Goal: Information Seeking & Learning: Check status

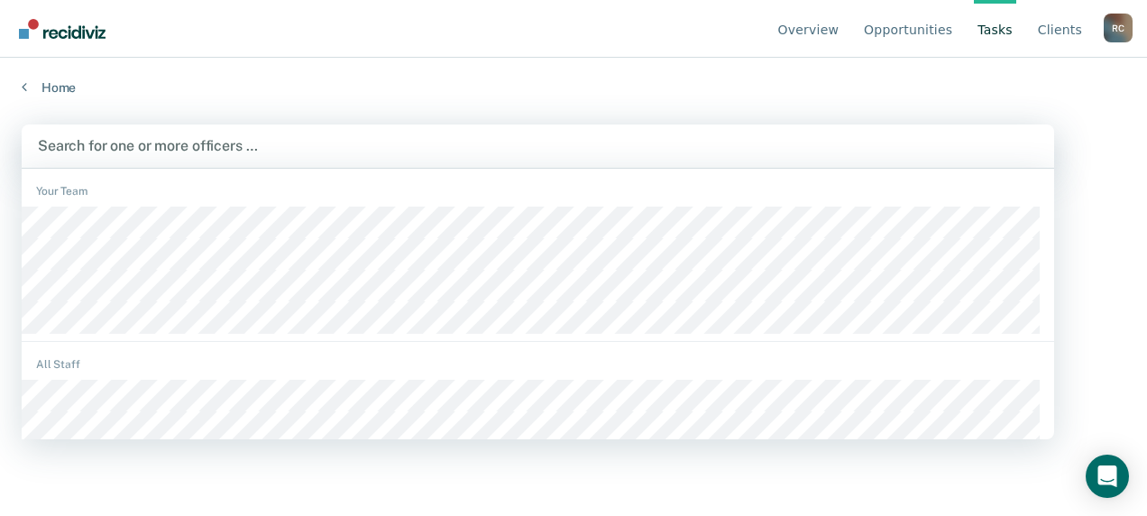
click at [259, 138] on div at bounding box center [538, 145] width 1000 height 21
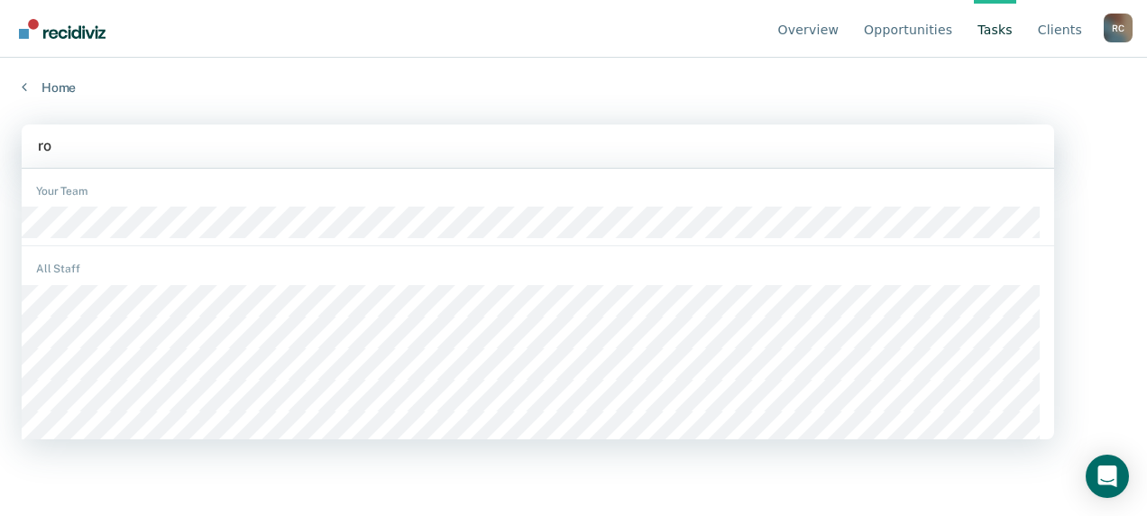
type input "[PERSON_NAME]"
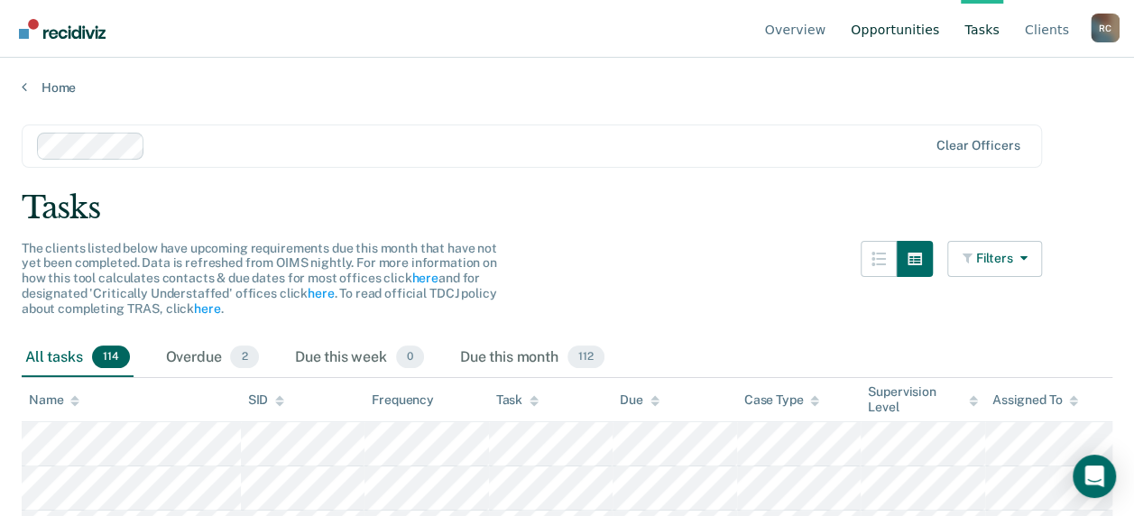
click at [904, 30] on link "Opportunities" at bounding box center [895, 29] width 96 height 58
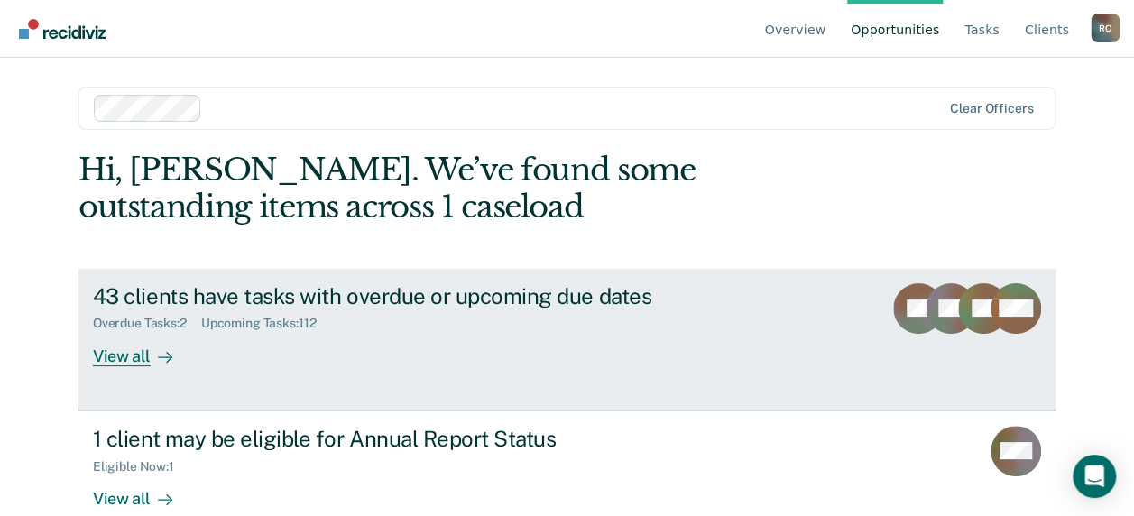
scroll to position [36, 0]
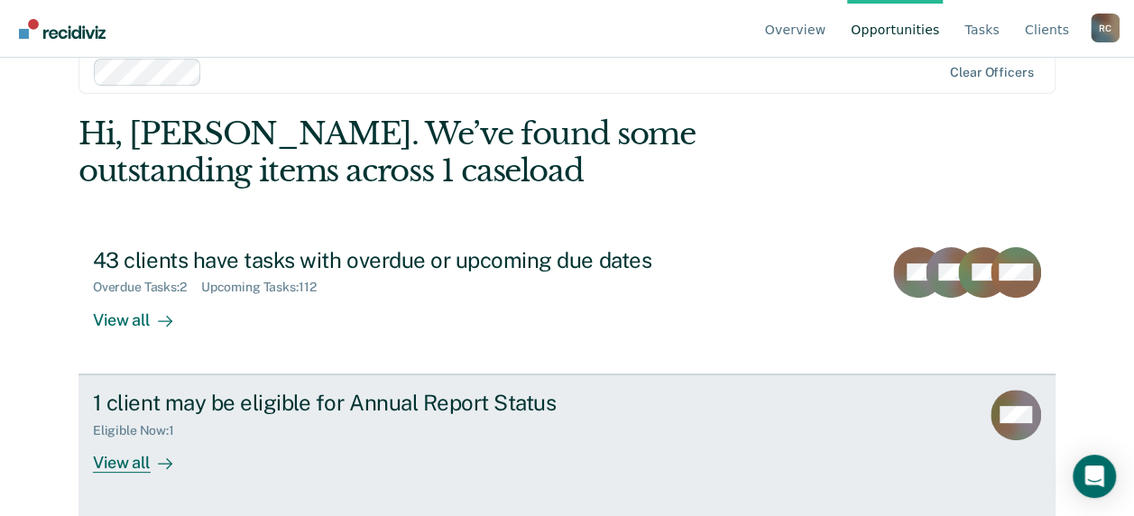
click at [258, 412] on div "1 client may be eligible for Annual Report Status" at bounding box center [409, 403] width 633 height 26
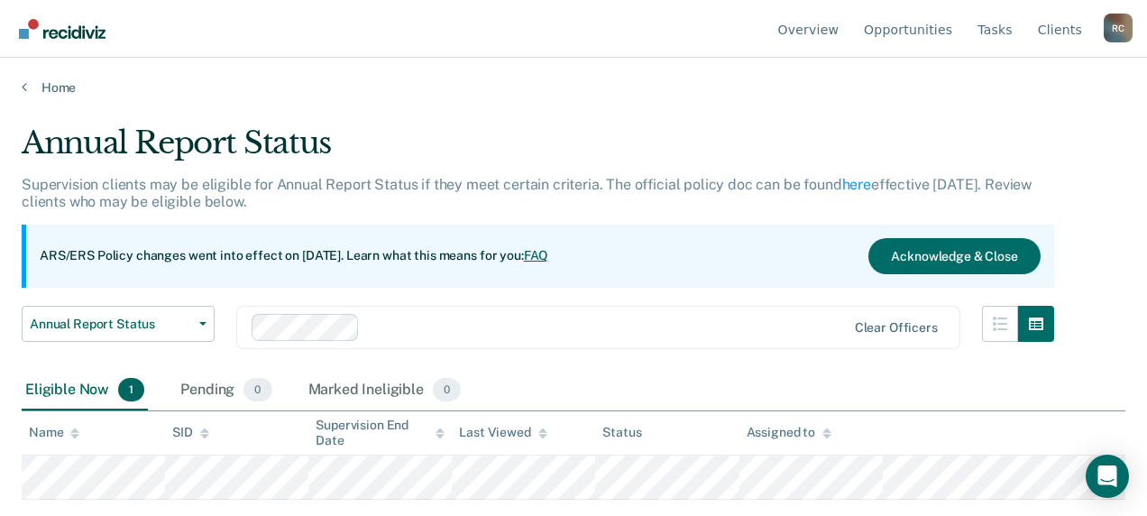
drag, startPoint x: 617, startPoint y: 79, endPoint x: 406, endPoint y: 116, distance: 214.3
click at [448, 135] on div "Annual Report Status" at bounding box center [538, 149] width 1033 height 51
drag, startPoint x: 363, startPoint y: 79, endPoint x: 460, endPoint y: 323, distance: 262.3
click at [217, 364] on div "Annual Report Status Early Release from Supervision Annual Report Status Clear …" at bounding box center [538, 338] width 1033 height 65
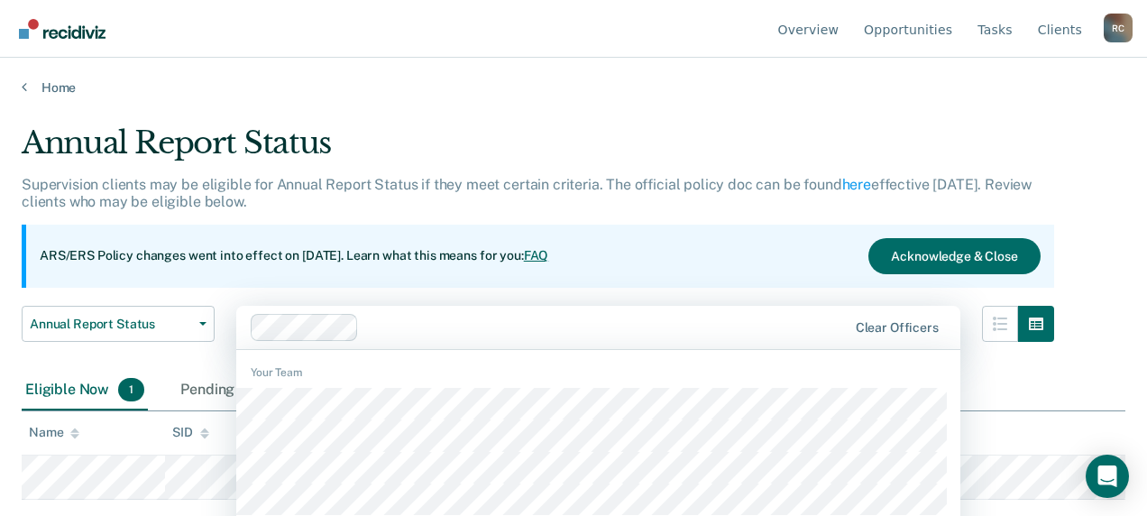
drag, startPoint x: 692, startPoint y: 339, endPoint x: 1023, endPoint y: 350, distance: 331.2
click at [1039, 363] on div "Annual Report Status Supervision clients may be eligible for Annual Report Stat…" at bounding box center [574, 252] width 1104 height 256
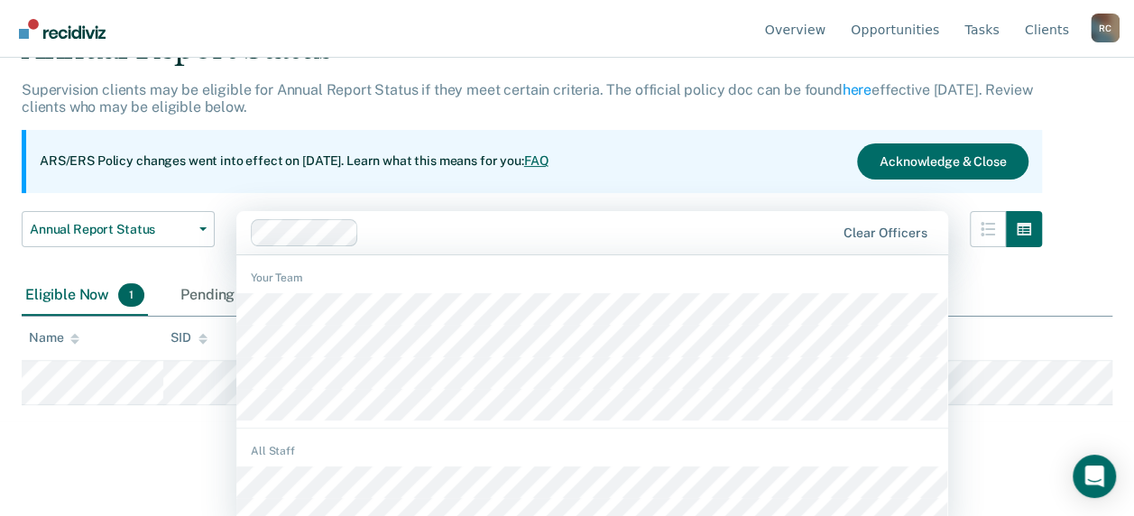
scroll to position [104, 0]
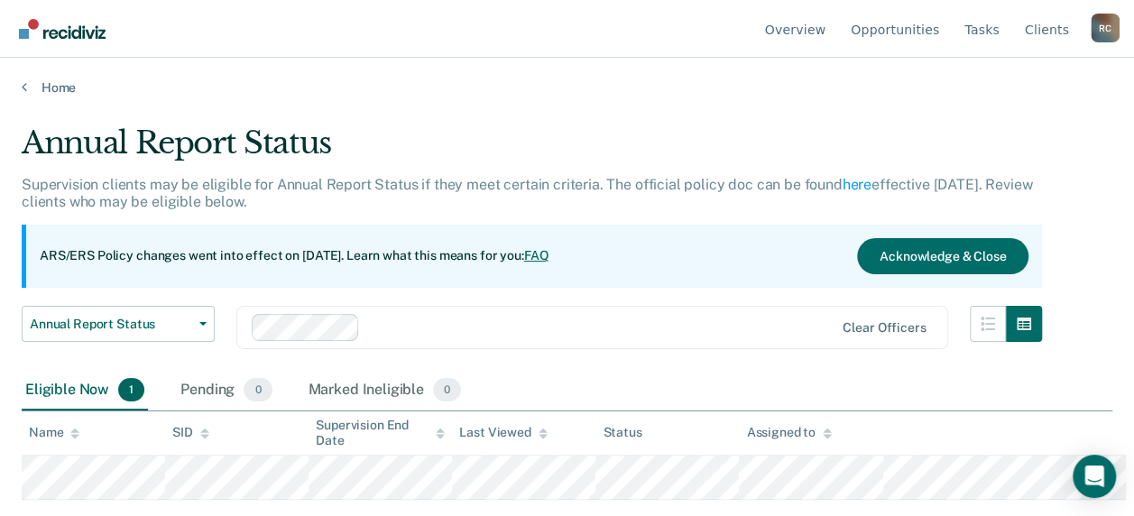
drag, startPoint x: 480, startPoint y: 344, endPoint x: 967, endPoint y: 345, distance: 487.1
click at [967, 345] on div "Annual Report Status Supervision clients may be eligible for Annual Report Stat…" at bounding box center [567, 252] width 1091 height 256
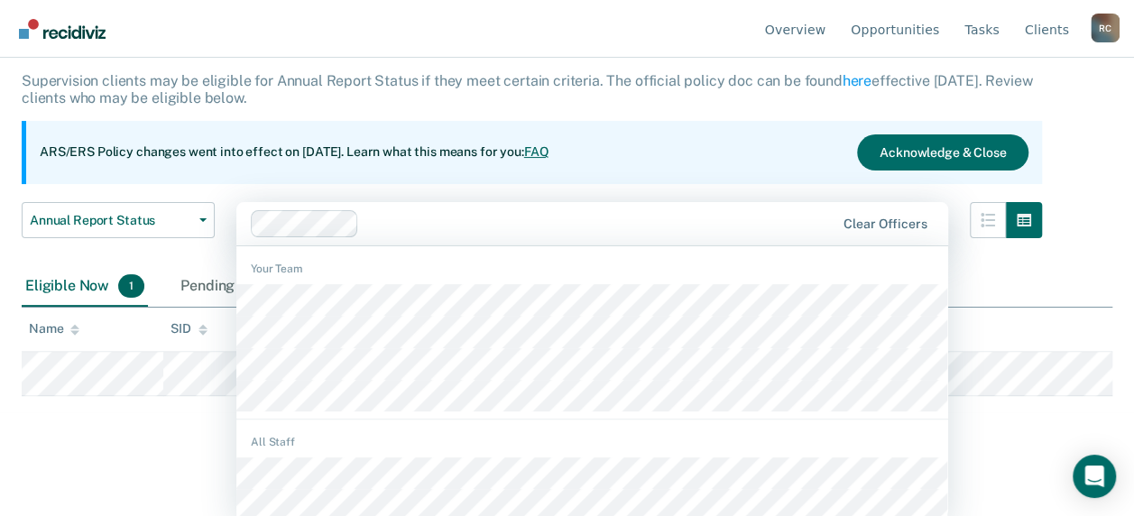
click at [1074, 277] on div "Annual Report Status Supervision clients may be eligible for Annual Report Stat…" at bounding box center [567, 149] width 1091 height 256
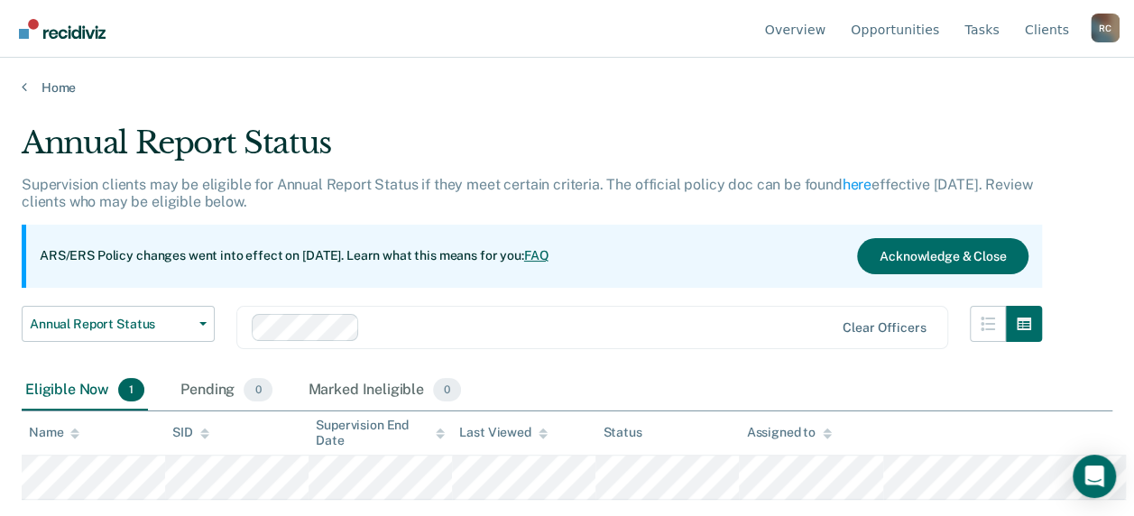
scroll to position [0, 0]
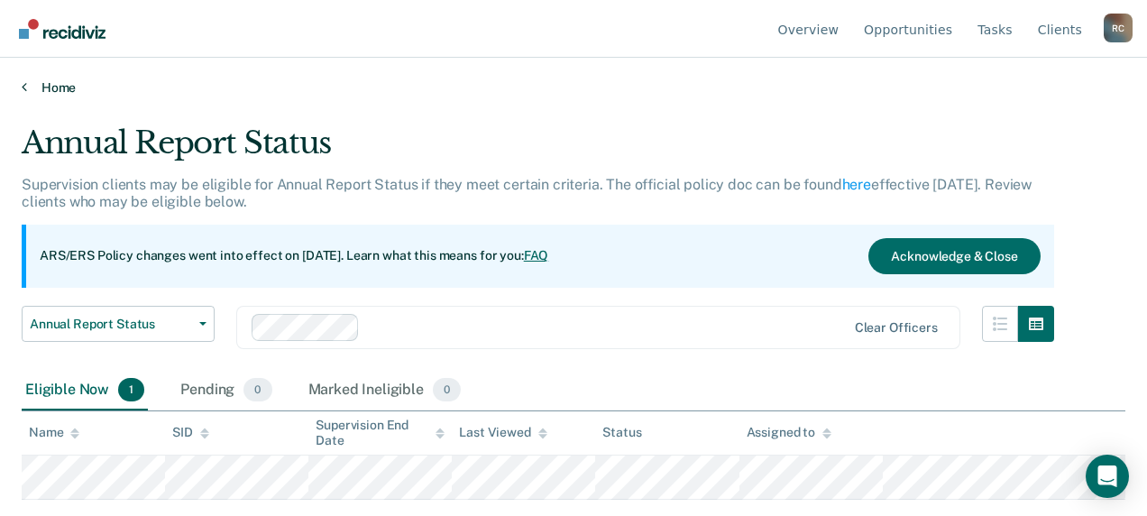
click at [49, 81] on link "Home" at bounding box center [574, 87] width 1104 height 16
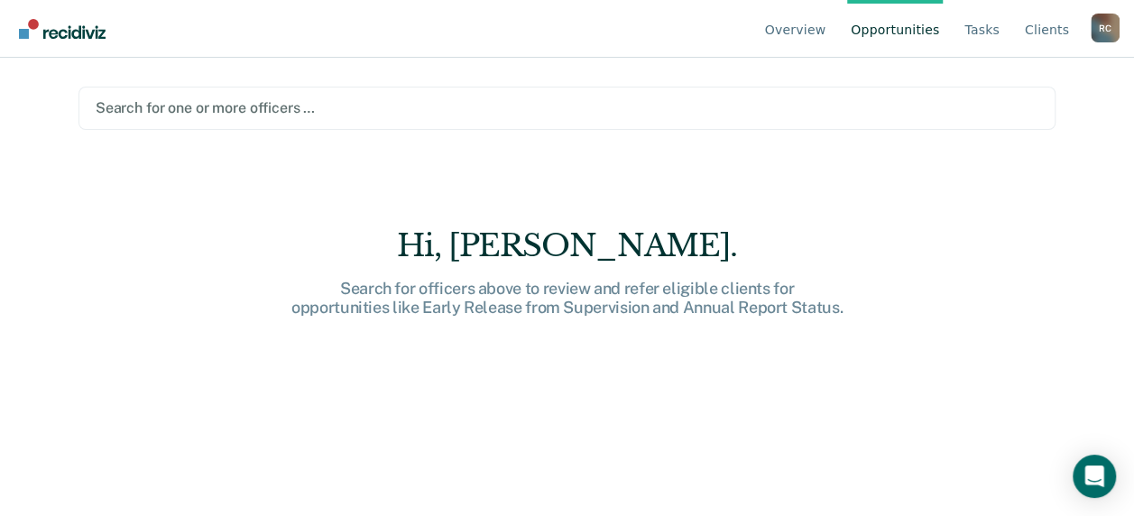
click at [160, 108] on div at bounding box center [567, 107] width 943 height 21
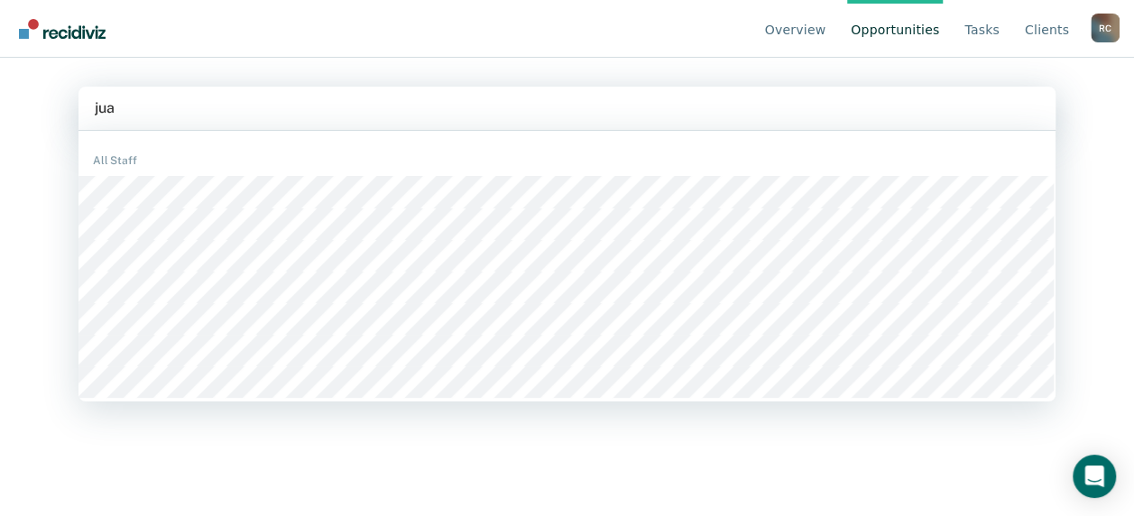
type input "juan"
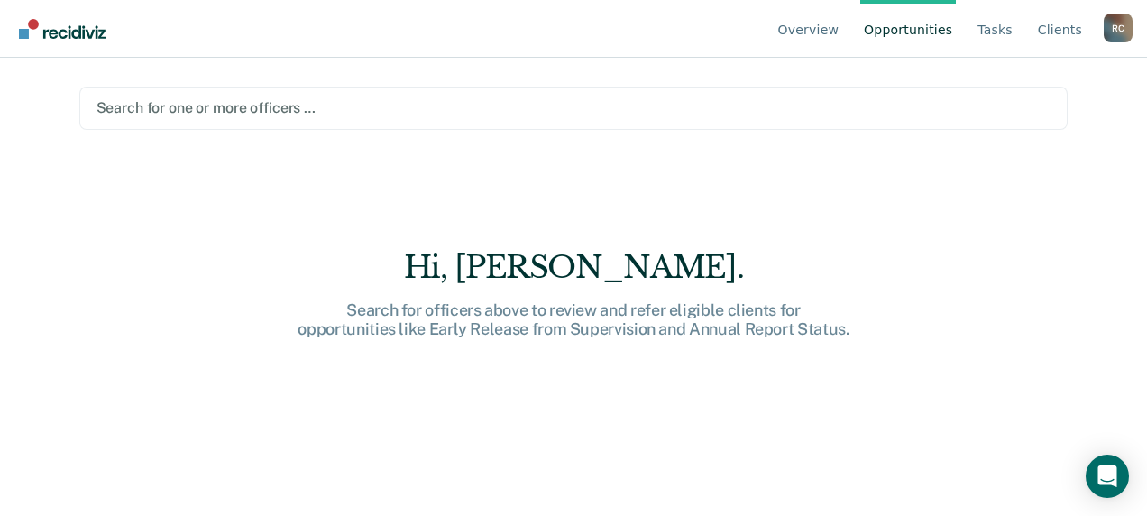
click at [207, 108] on div at bounding box center [574, 107] width 955 height 21
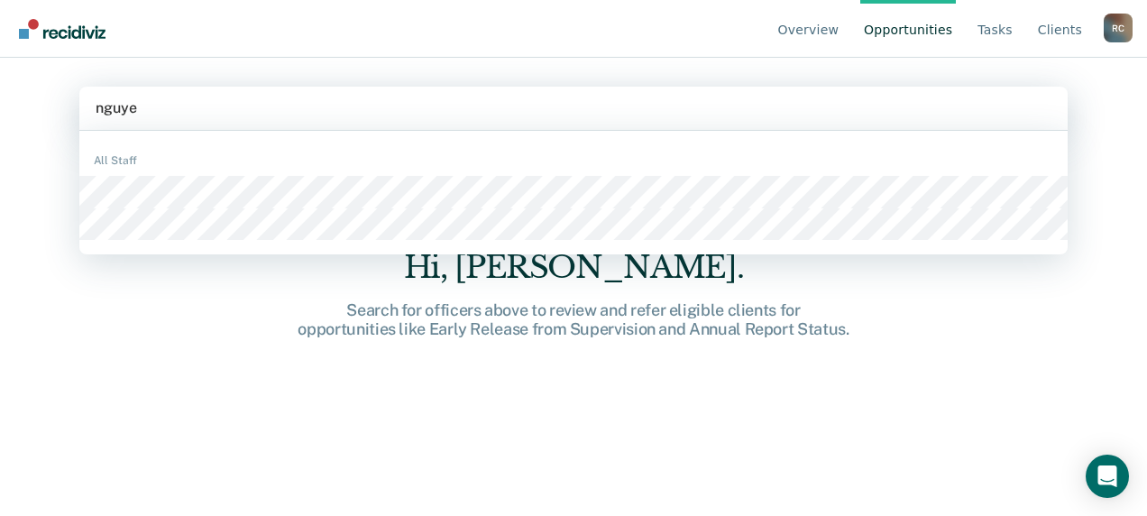
type input "nguyen"
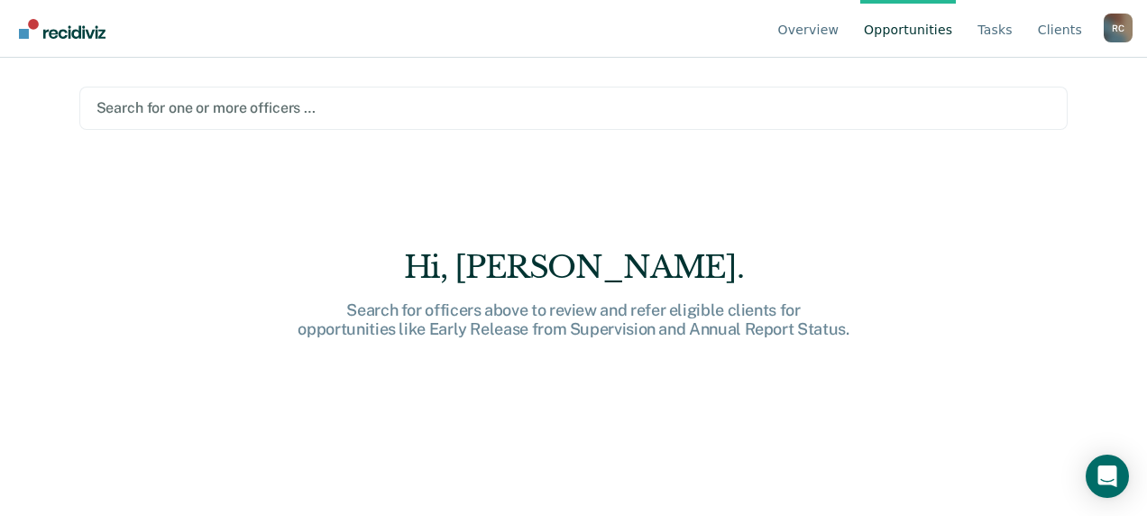
click at [209, 114] on div at bounding box center [574, 107] width 955 height 21
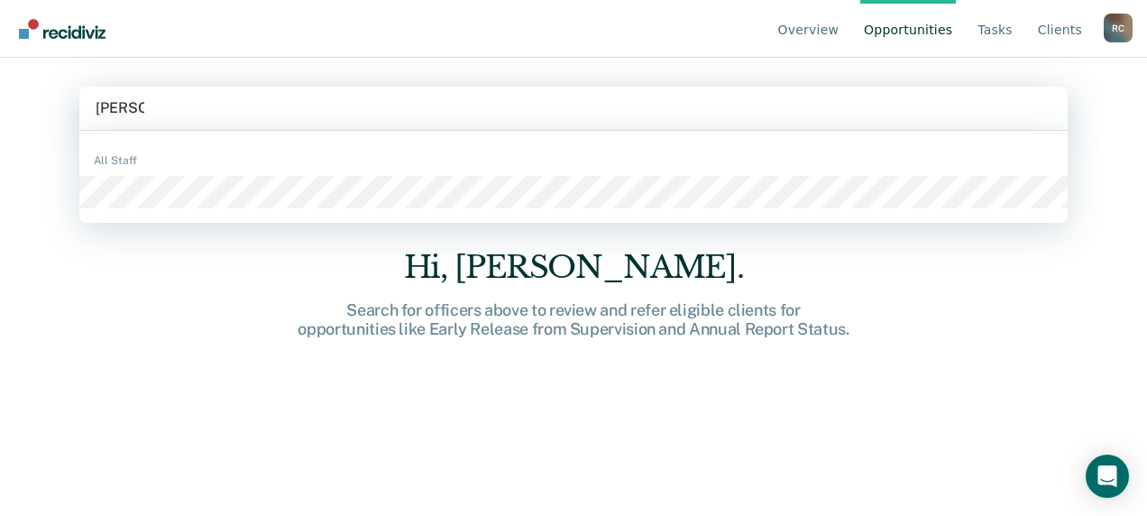
type input "alexis lane"
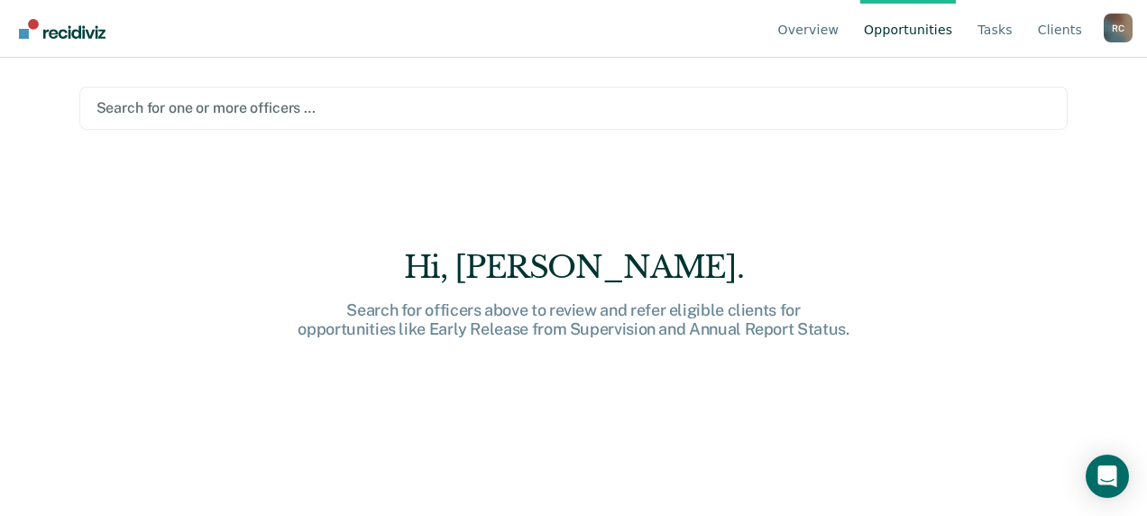
click at [190, 106] on div at bounding box center [574, 107] width 955 height 21
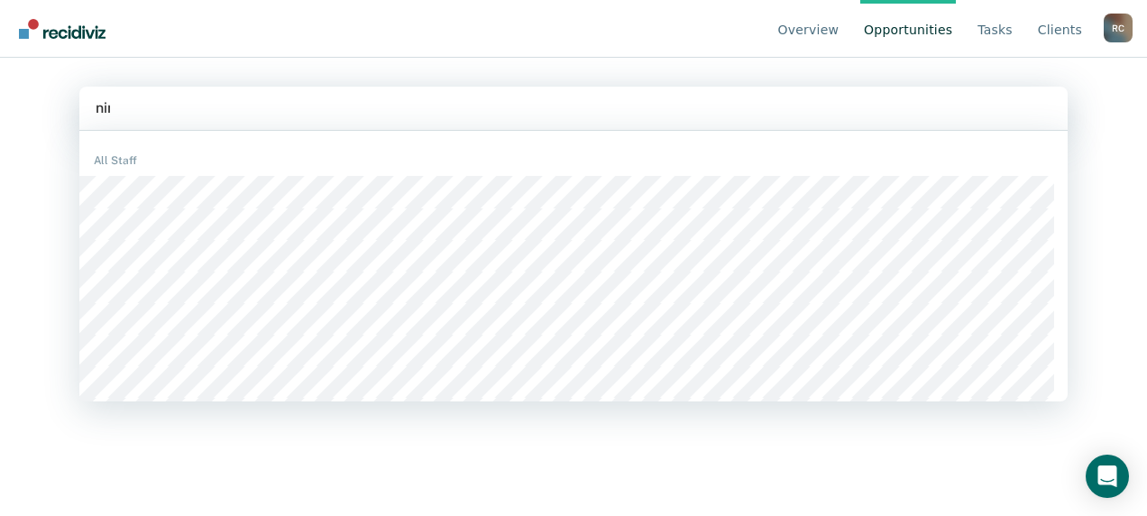
type input "nino"
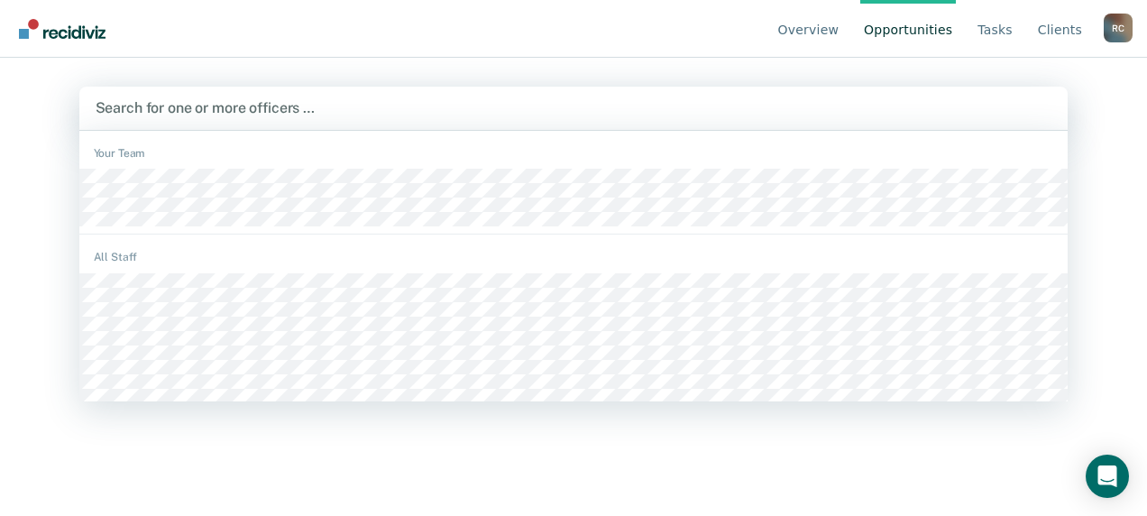
click at [188, 106] on div at bounding box center [574, 107] width 957 height 21
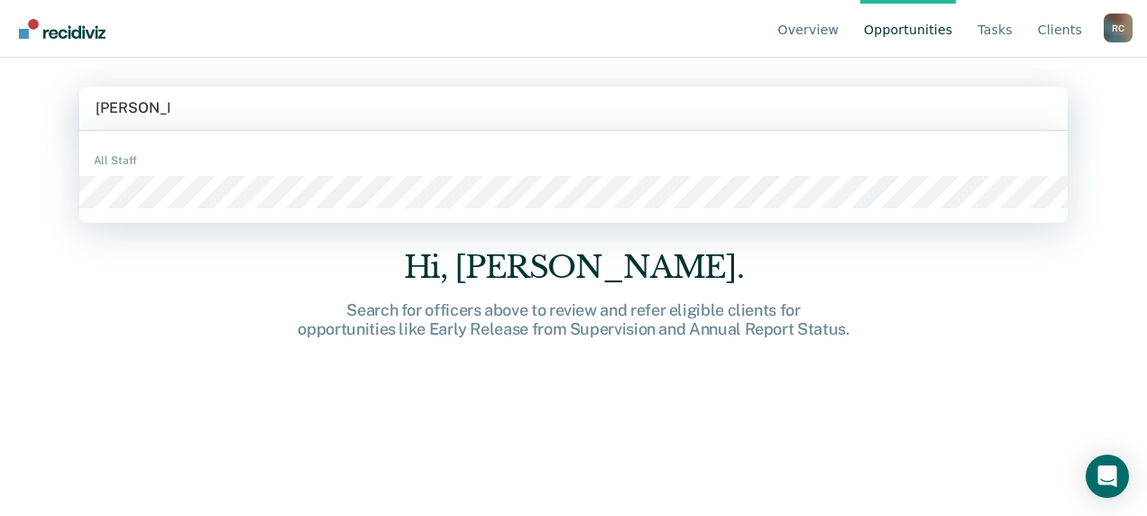
type input "leslie spann"
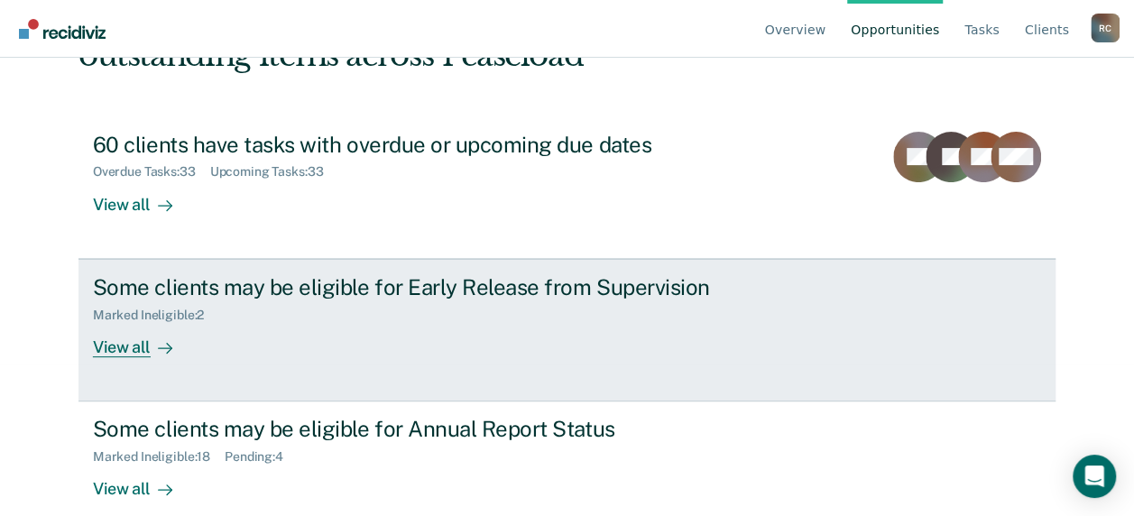
scroll to position [177, 0]
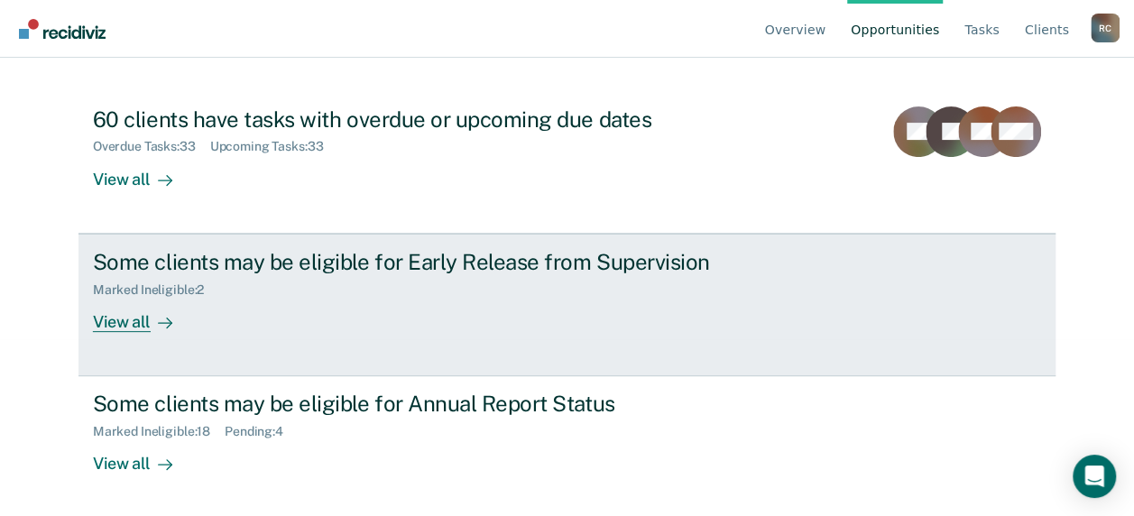
click at [388, 255] on div "Some clients may be eligible for Early Release from Supervision" at bounding box center [409, 262] width 633 height 26
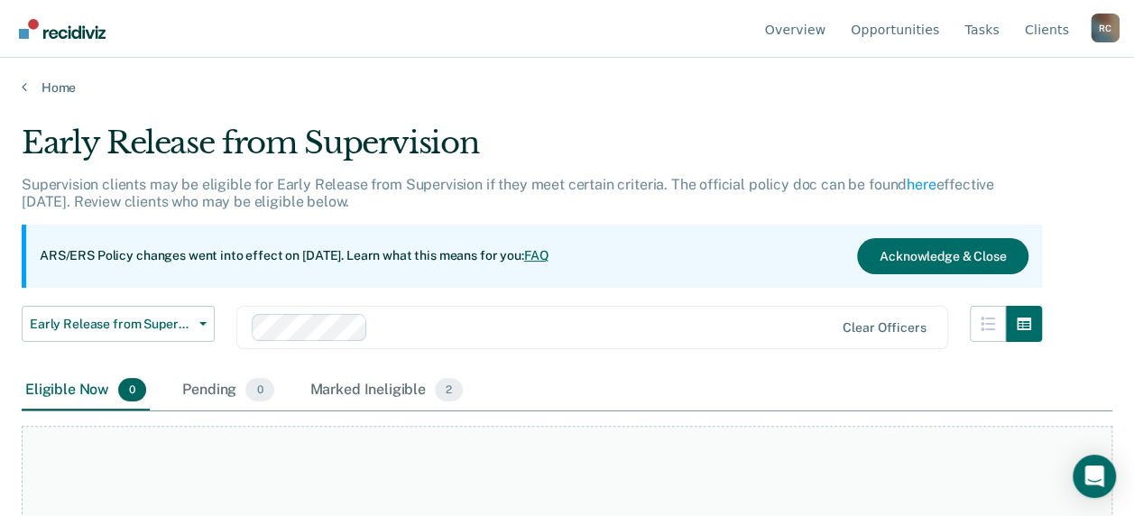
drag, startPoint x: 549, startPoint y: 87, endPoint x: 463, endPoint y: 74, distance: 87.5
click at [463, 74] on div "Home" at bounding box center [567, 77] width 1134 height 38
click at [55, 85] on link "Home" at bounding box center [567, 87] width 1091 height 16
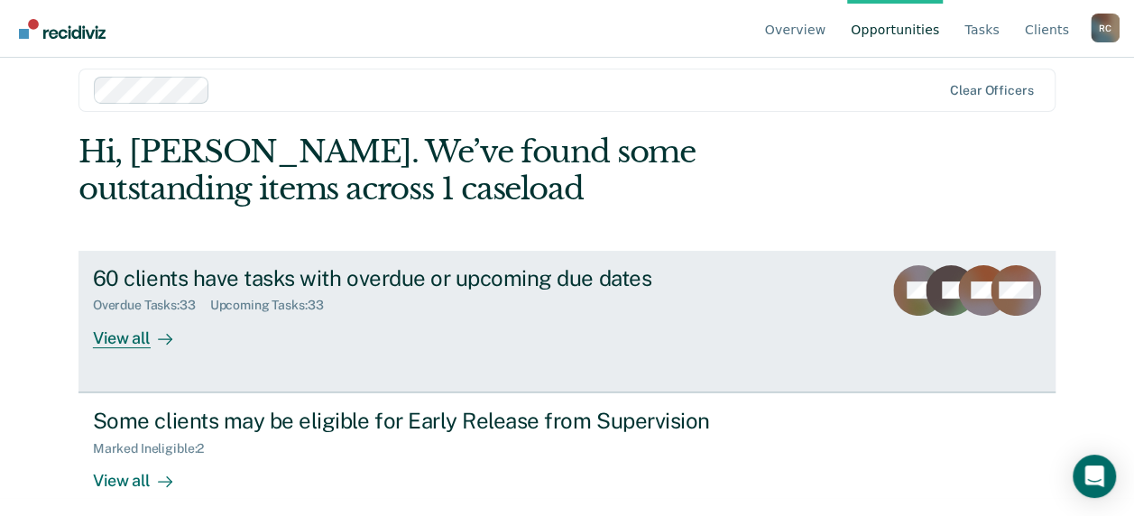
scroll to position [177, 0]
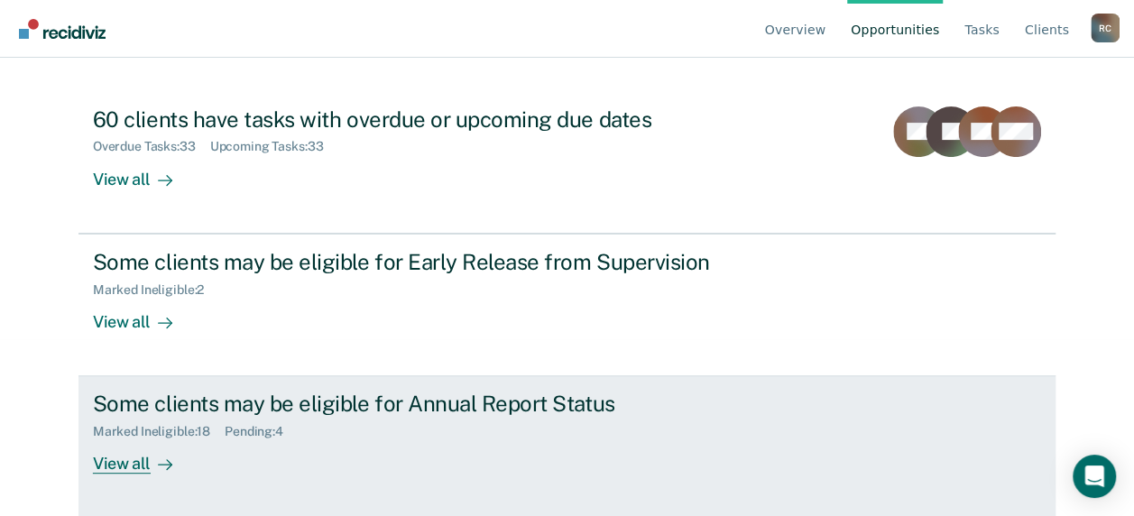
click at [299, 393] on div "Some clients may be eligible for Annual Report Status" at bounding box center [409, 404] width 633 height 26
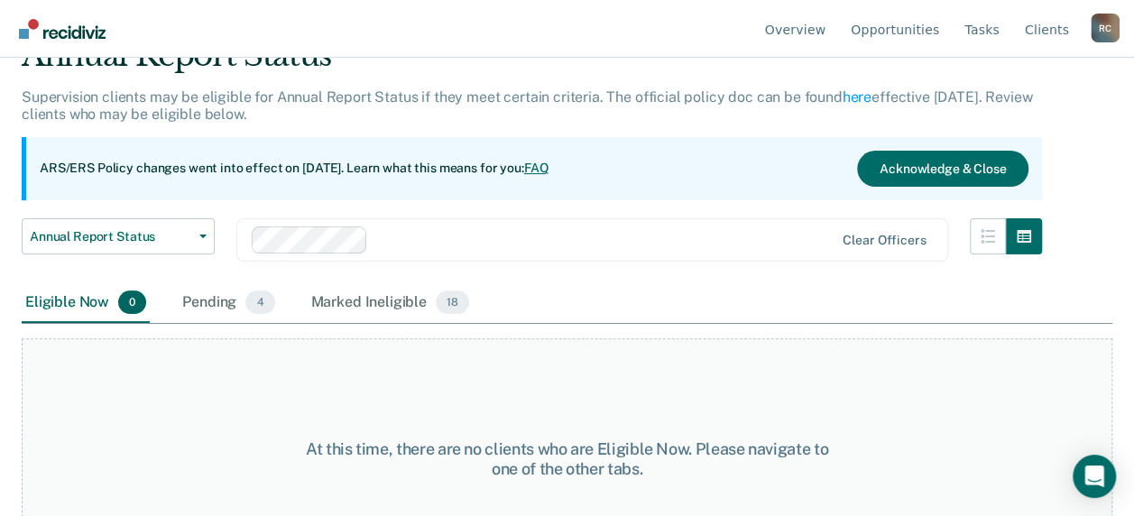
scroll to position [150, 0]
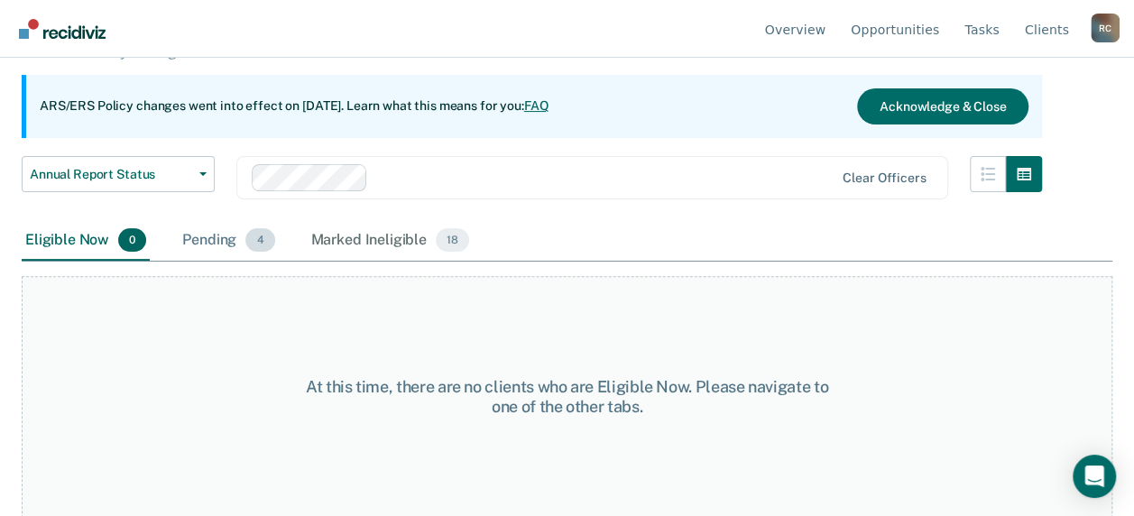
click at [222, 235] on div "Pending 4" at bounding box center [228, 241] width 99 height 40
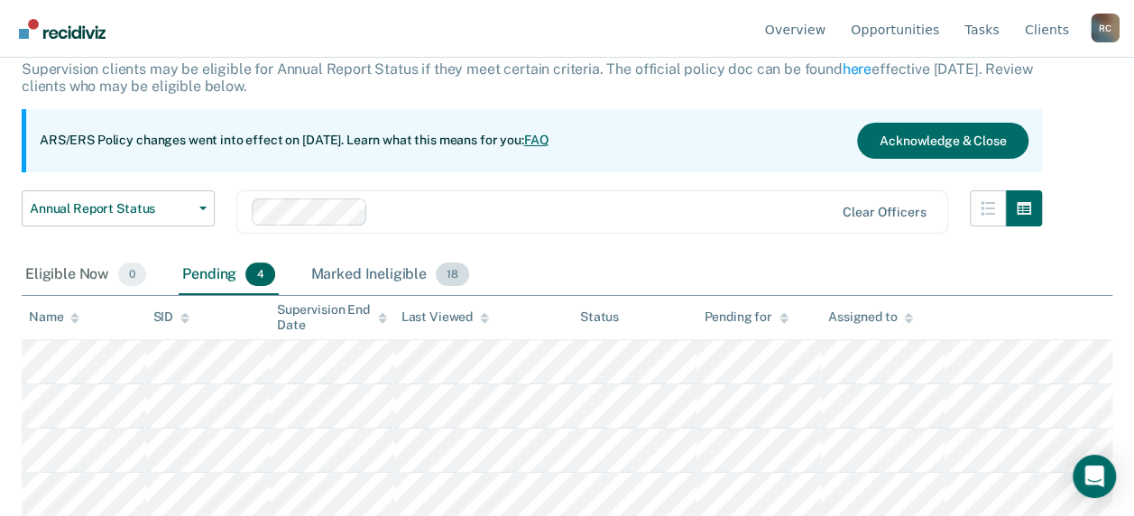
click at [355, 267] on div "Marked Ineligible 18" at bounding box center [390, 275] width 165 height 40
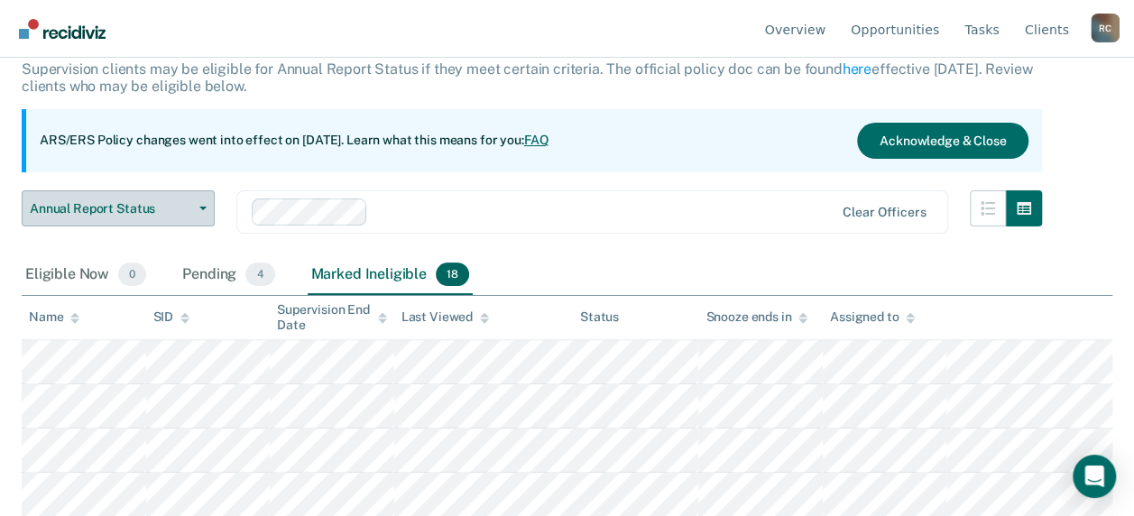
scroll to position [0, 0]
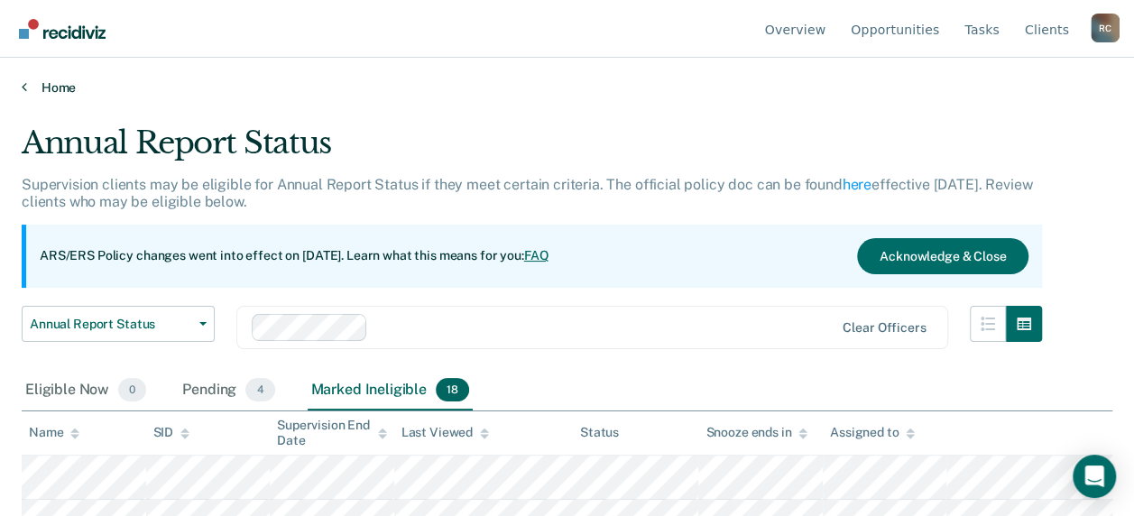
click at [52, 87] on link "Home" at bounding box center [567, 87] width 1091 height 16
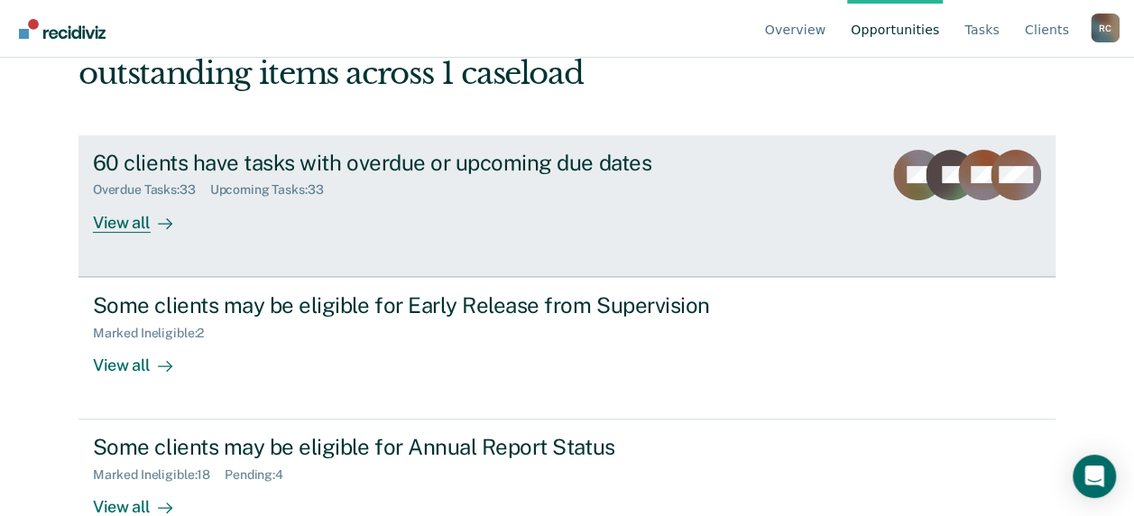
scroll to position [177, 0]
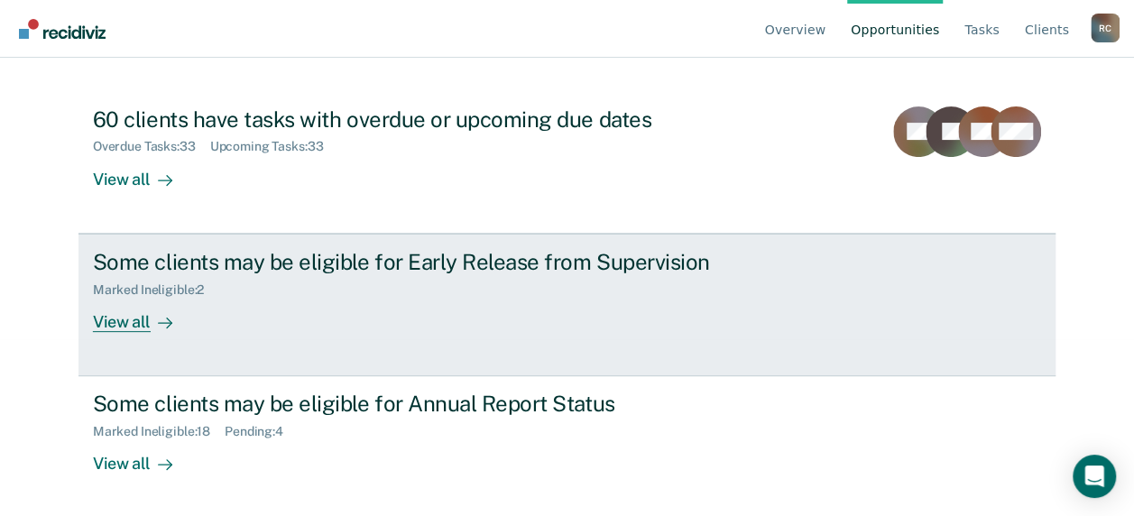
click at [83, 321] on link "Some clients may be eligible for Early Release from Supervision Marked Ineligib…" at bounding box center [566, 305] width 977 height 143
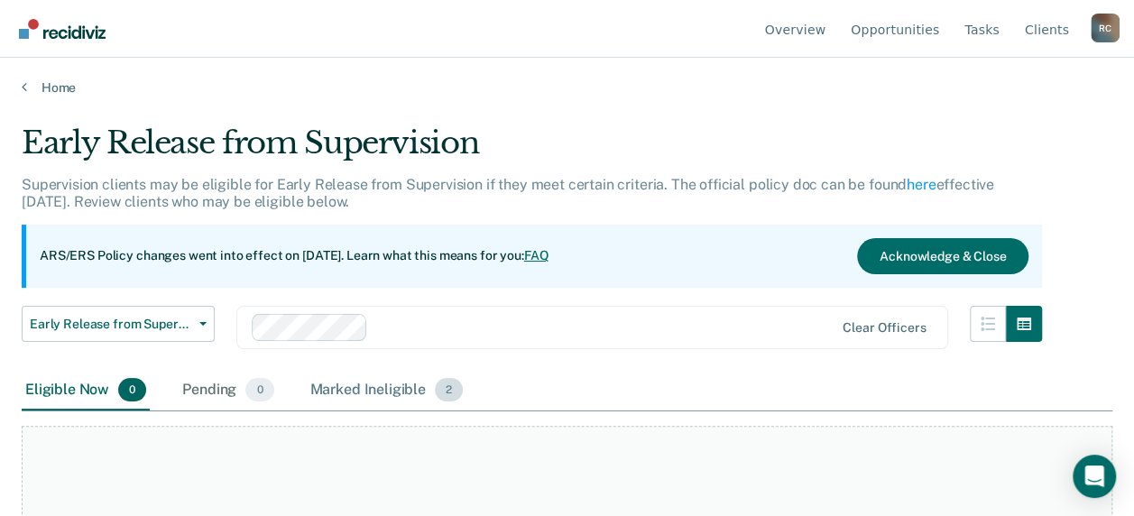
click at [364, 386] on div "Marked Ineligible 2" at bounding box center [387, 391] width 161 height 40
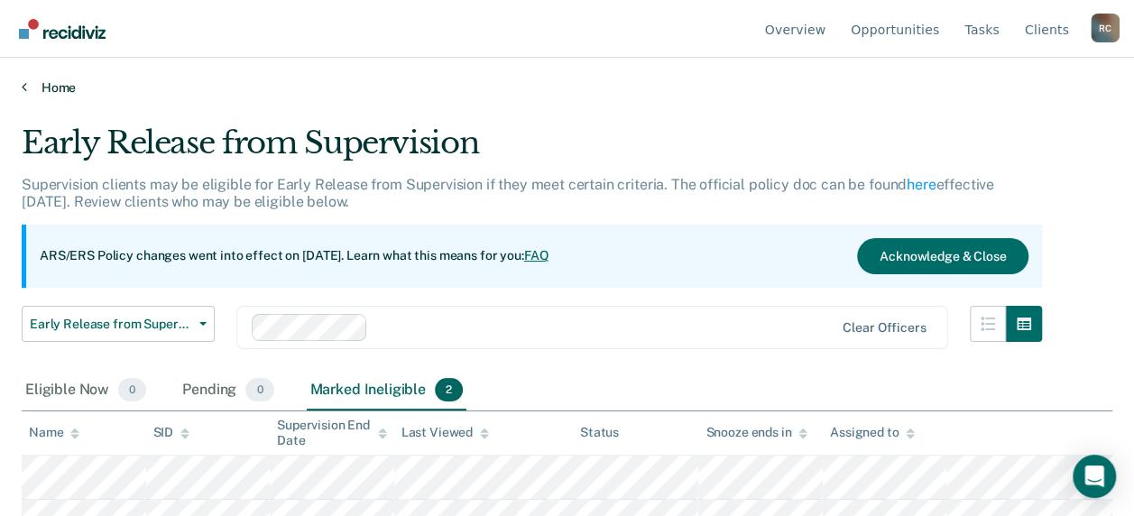
drag, startPoint x: 672, startPoint y: 89, endPoint x: 532, endPoint y: 82, distance: 140.0
click at [532, 82] on link "Home" at bounding box center [567, 87] width 1091 height 16
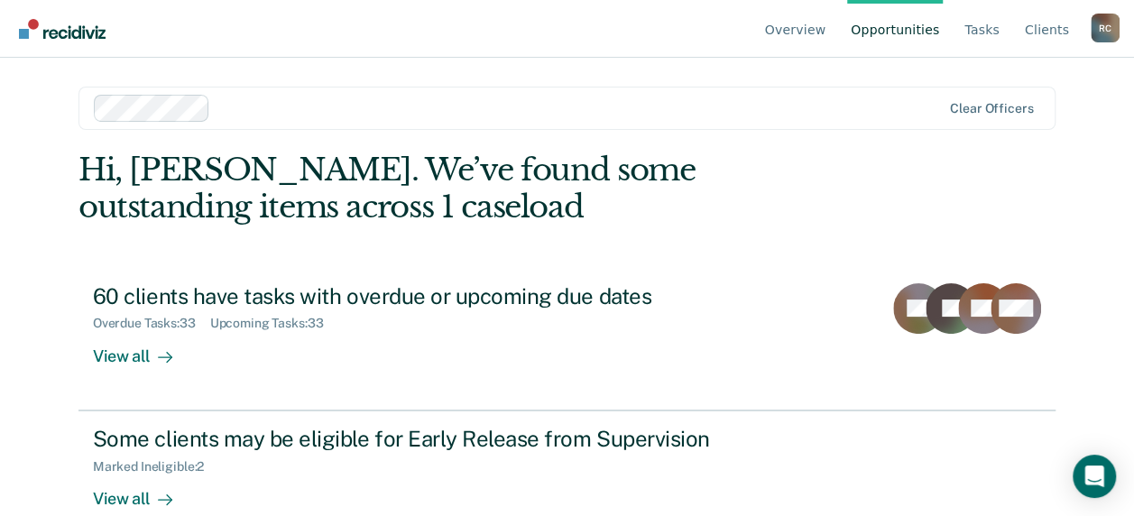
drag, startPoint x: 532, startPoint y: 82, endPoint x: 552, endPoint y: 83, distance: 19.9
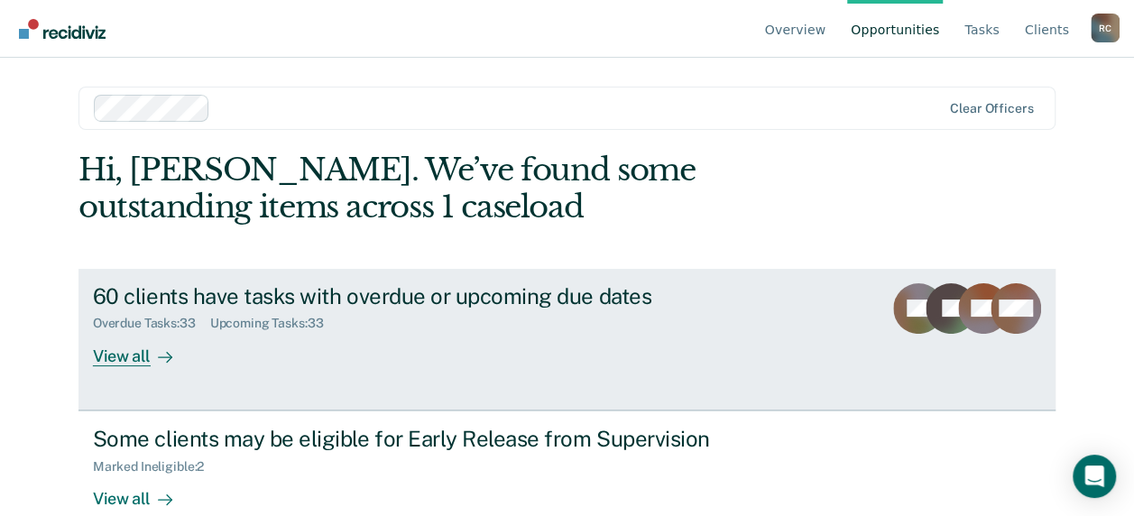
drag, startPoint x: 552, startPoint y: 83, endPoint x: 368, endPoint y: 269, distance: 261.5
click at [357, 262] on div "Hi, Robin. We’ve found some outstanding items across 1 caseload 60 clients have…" at bounding box center [566, 423] width 977 height 543
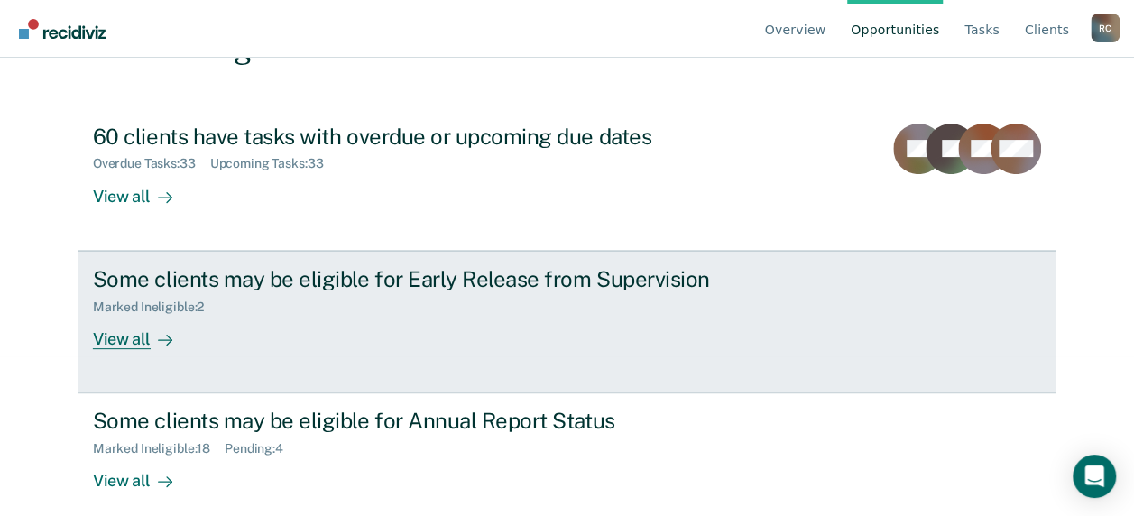
scroll to position [177, 0]
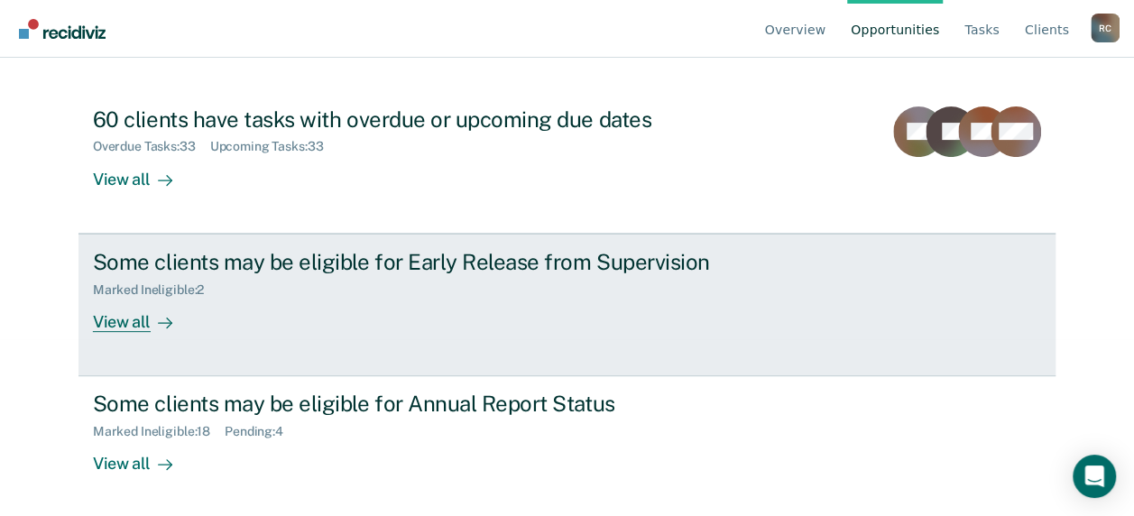
click at [111, 314] on div "View all" at bounding box center [143, 314] width 101 height 35
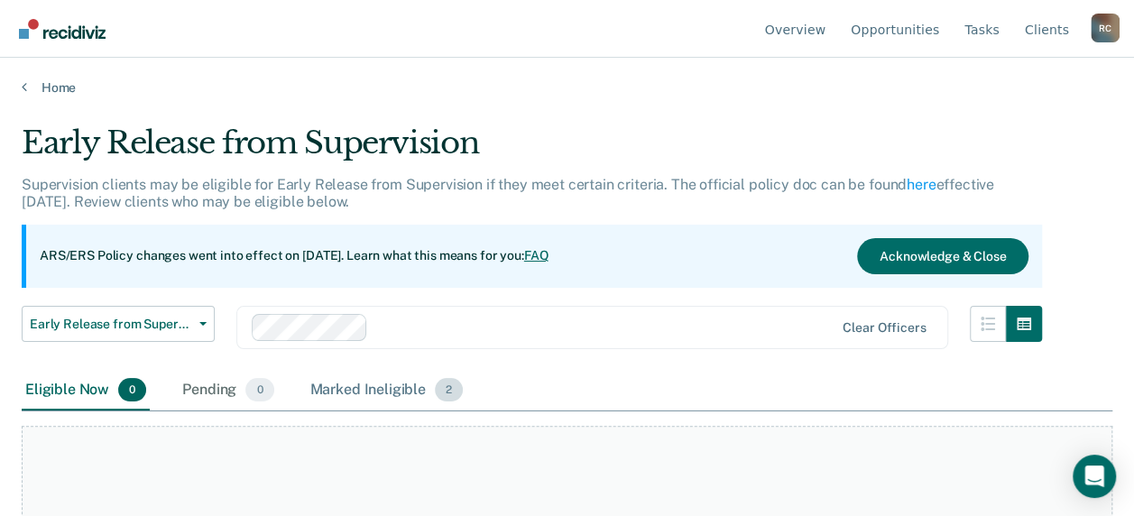
click at [394, 389] on div "Marked Ineligible 2" at bounding box center [387, 391] width 161 height 40
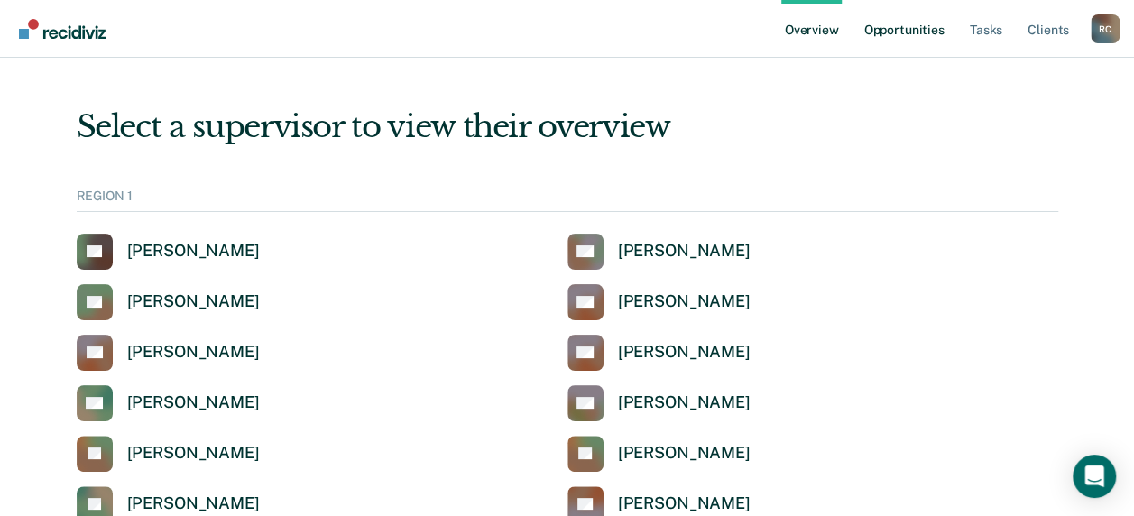
click at [884, 32] on link "Opportunities" at bounding box center [903, 29] width 87 height 58
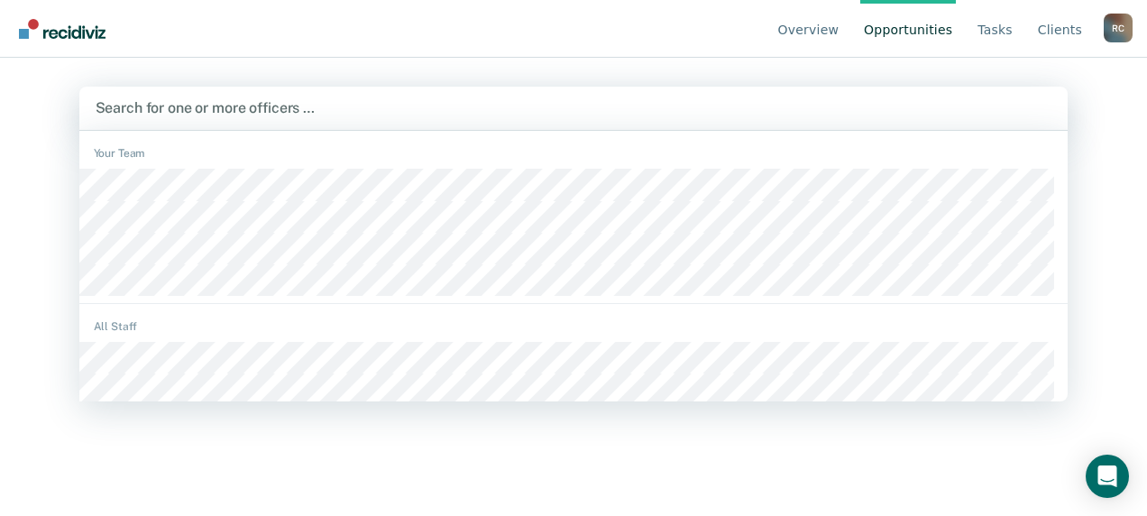
click at [272, 109] on div at bounding box center [574, 107] width 957 height 21
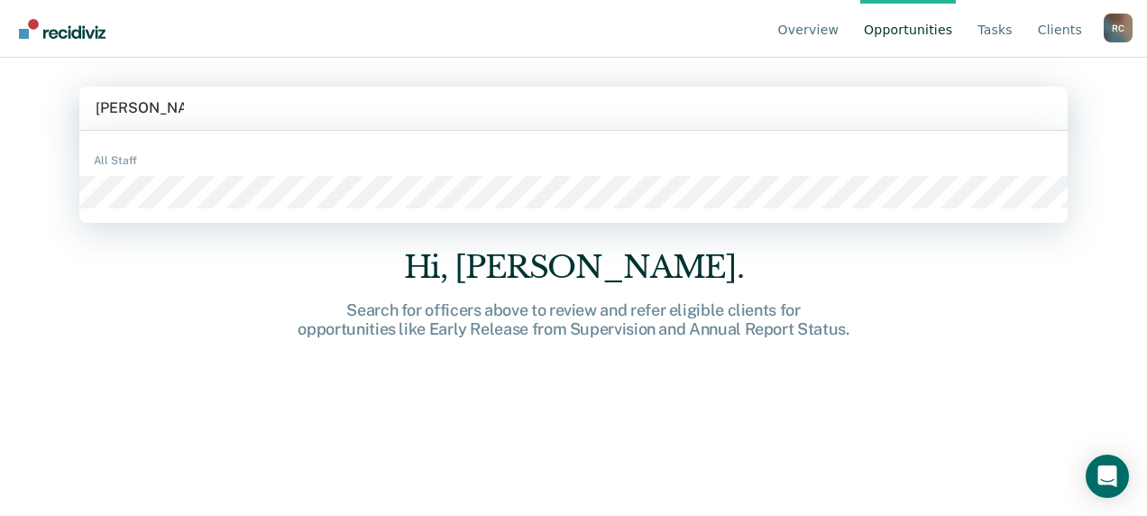
type input "[PERSON_NAME]"
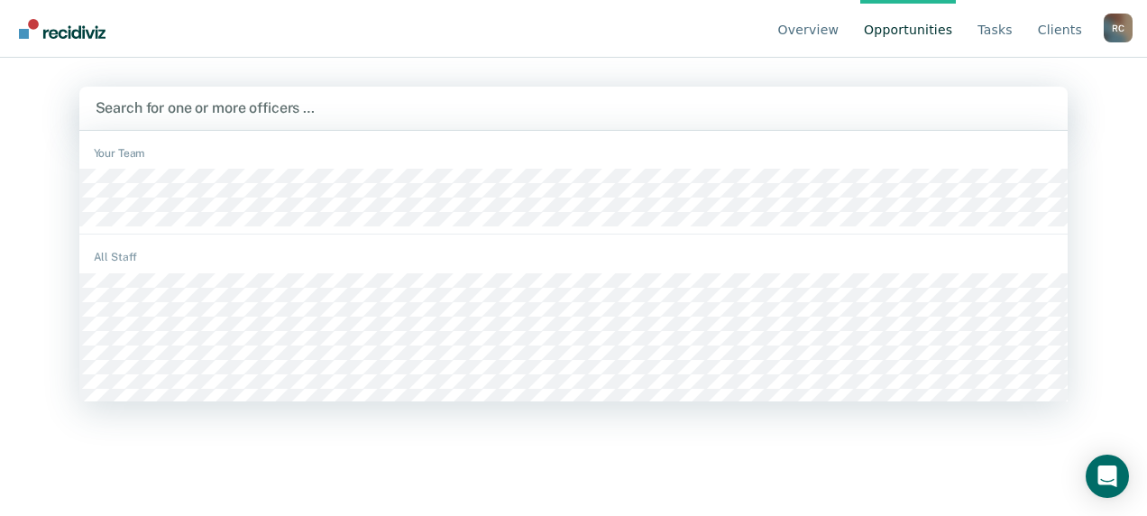
click at [208, 108] on div at bounding box center [574, 107] width 957 height 21
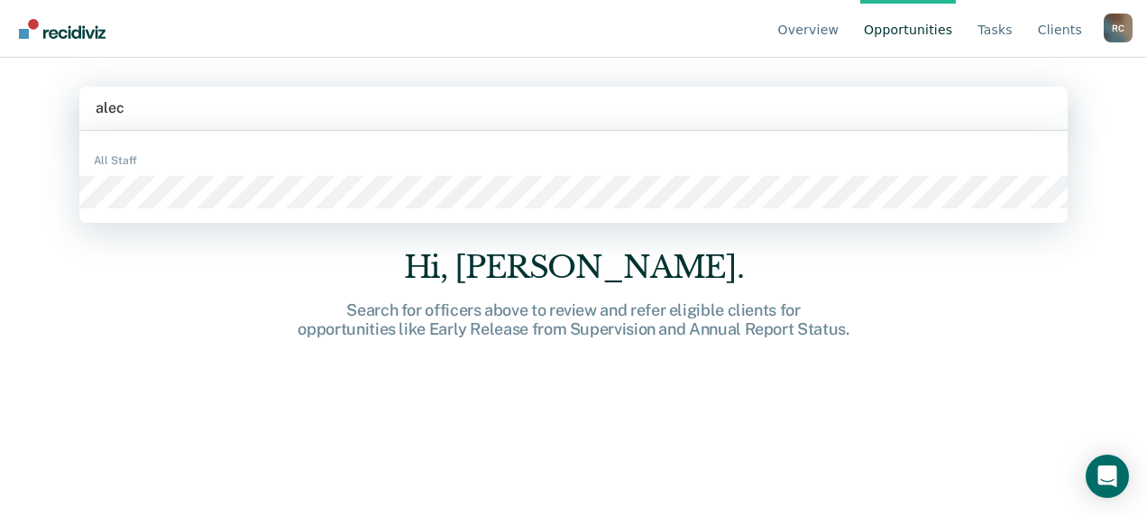
type input "[PERSON_NAME]"
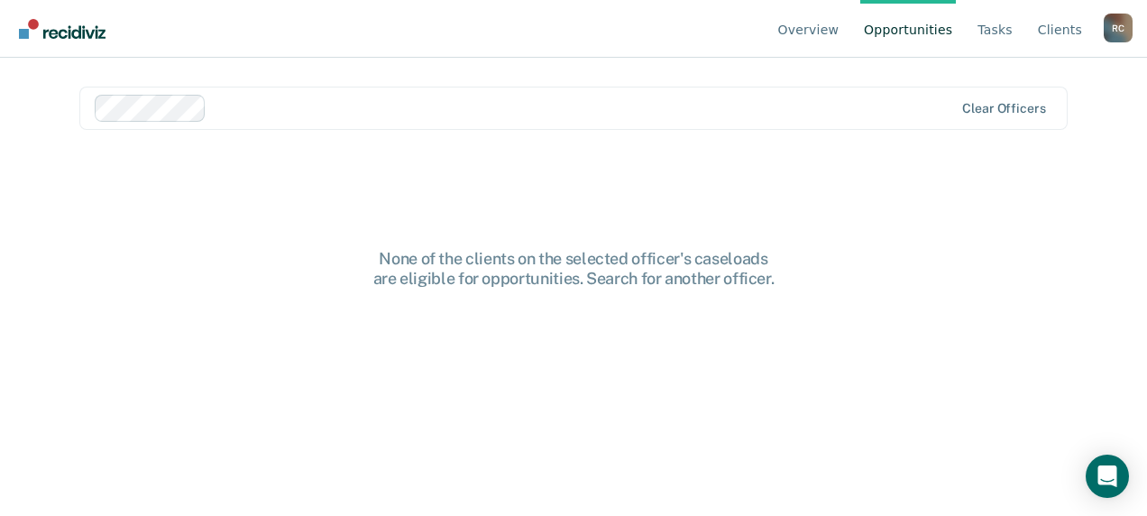
click at [300, 100] on div at bounding box center [584, 107] width 740 height 21
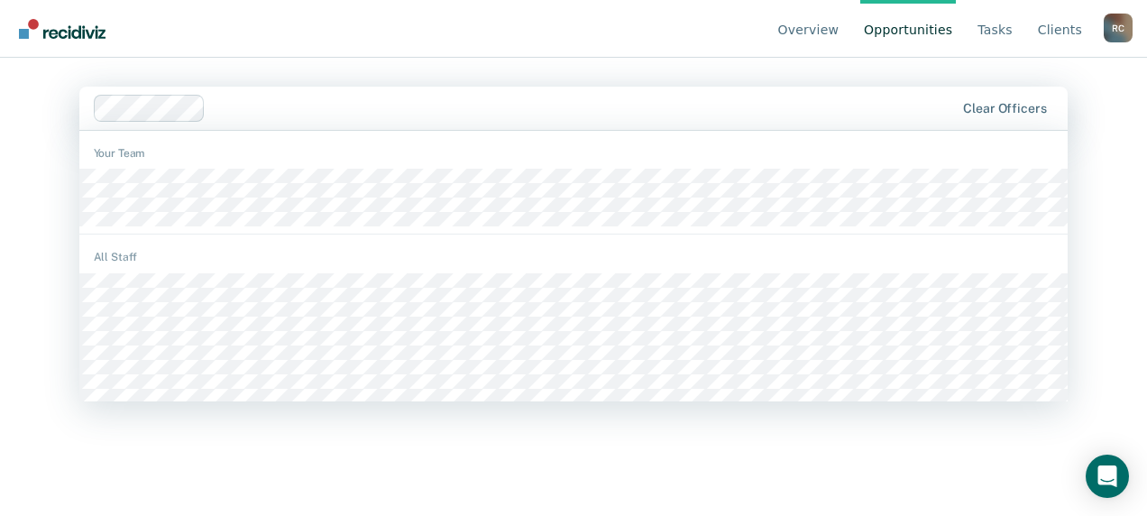
click at [254, 107] on div at bounding box center [583, 107] width 741 height 21
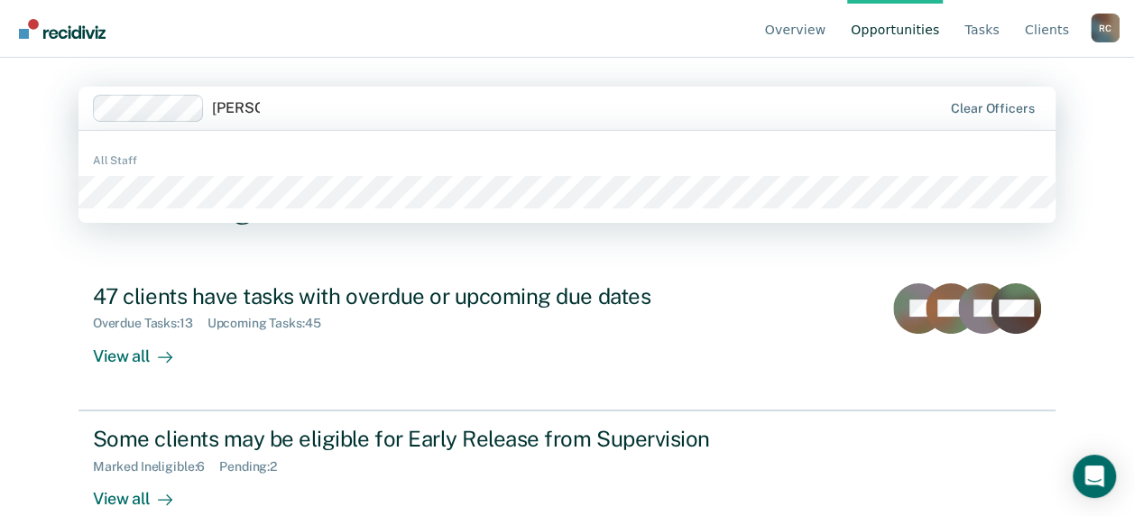
type input "[PERSON_NAME]"
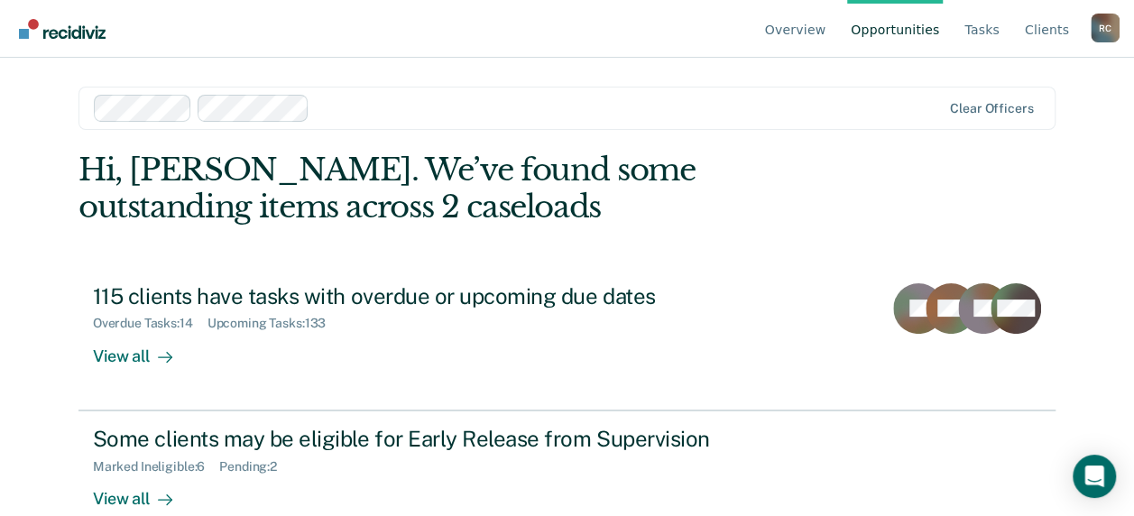
click at [344, 106] on div at bounding box center [629, 107] width 624 height 21
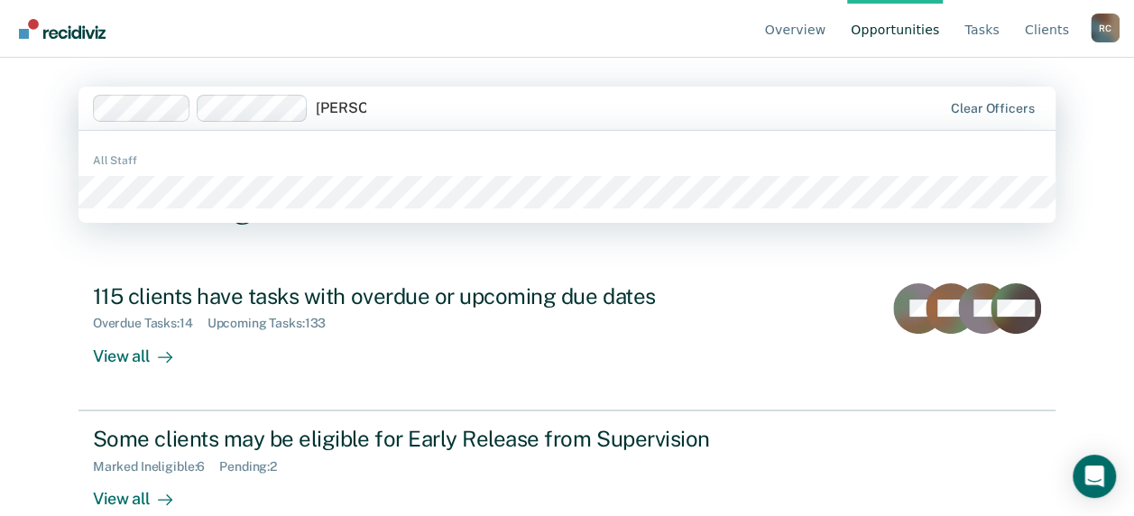
type input "willie ed"
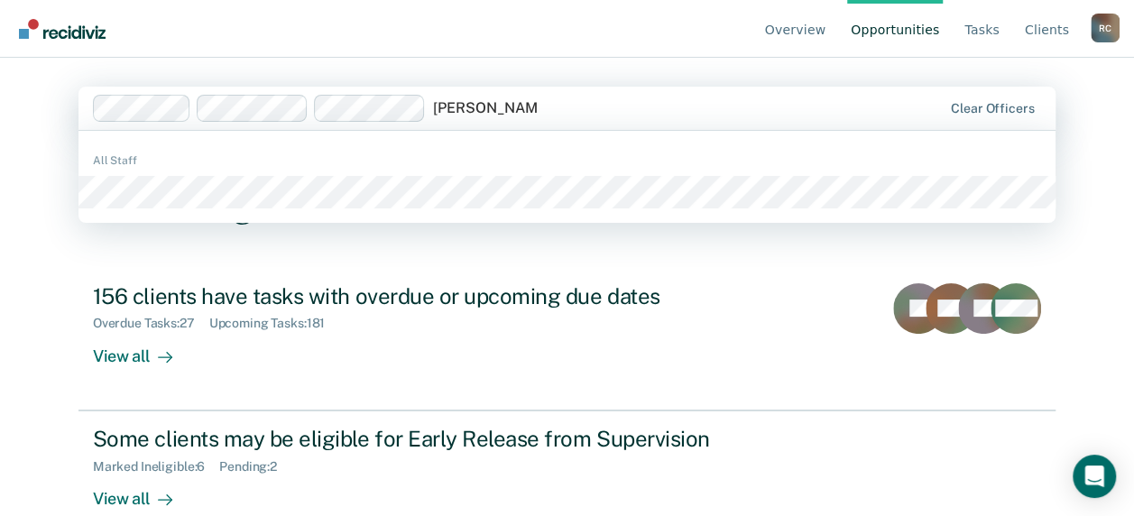
type input "[PERSON_NAME]"
type input "jazzmyn"
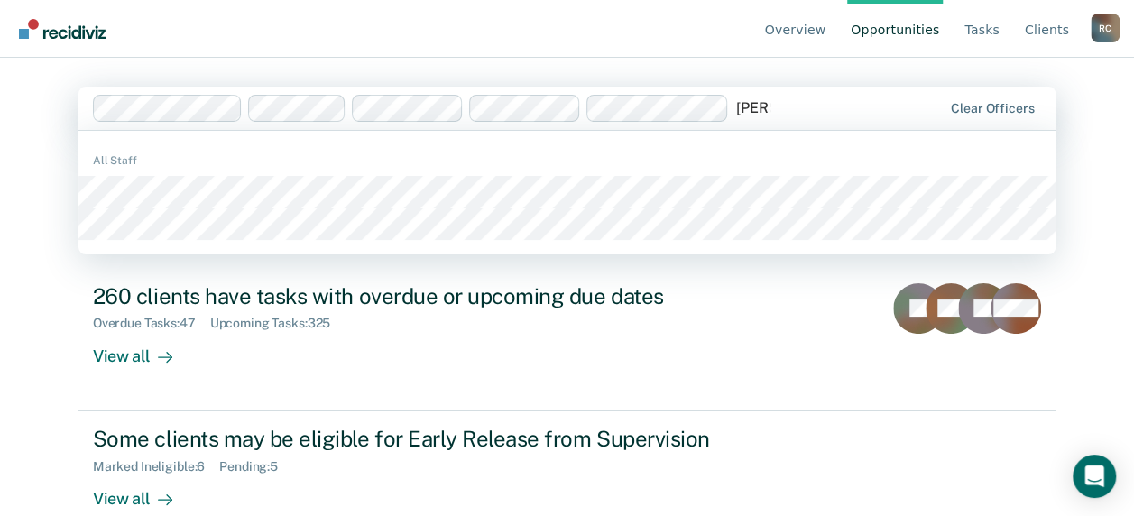
type input "yvo"
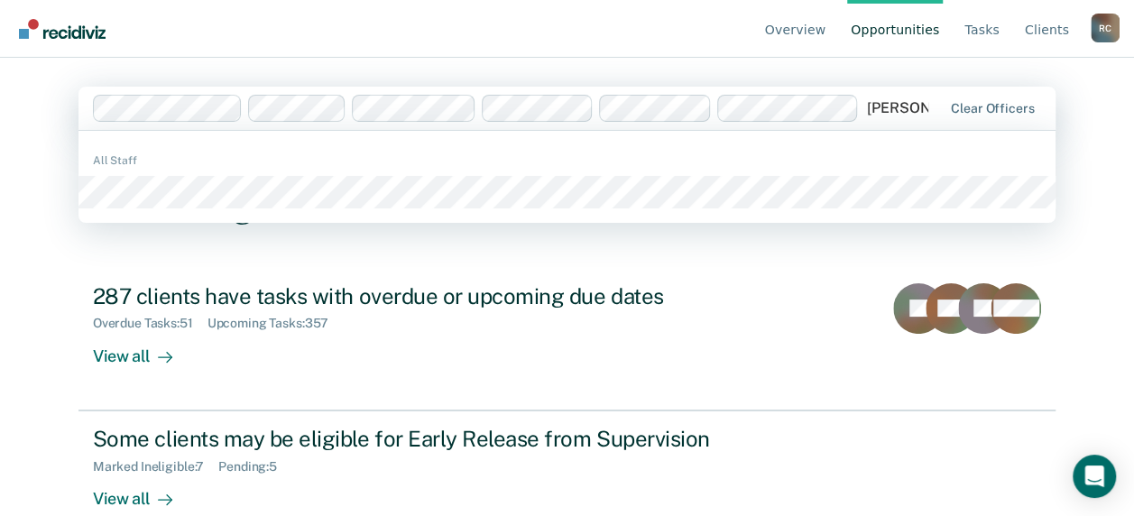
type input "[PERSON_NAME]"
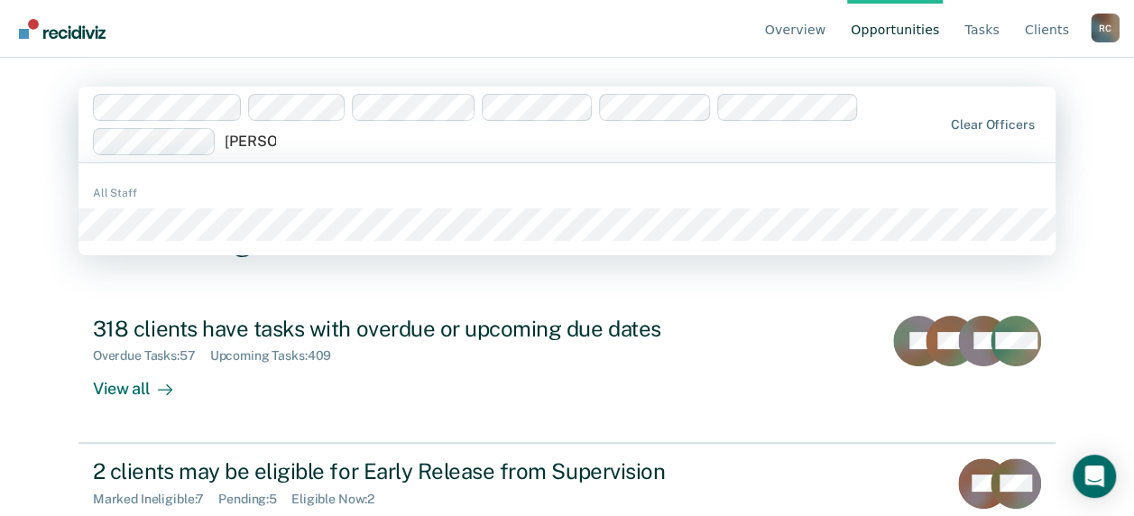
type input "[PERSON_NAME]"
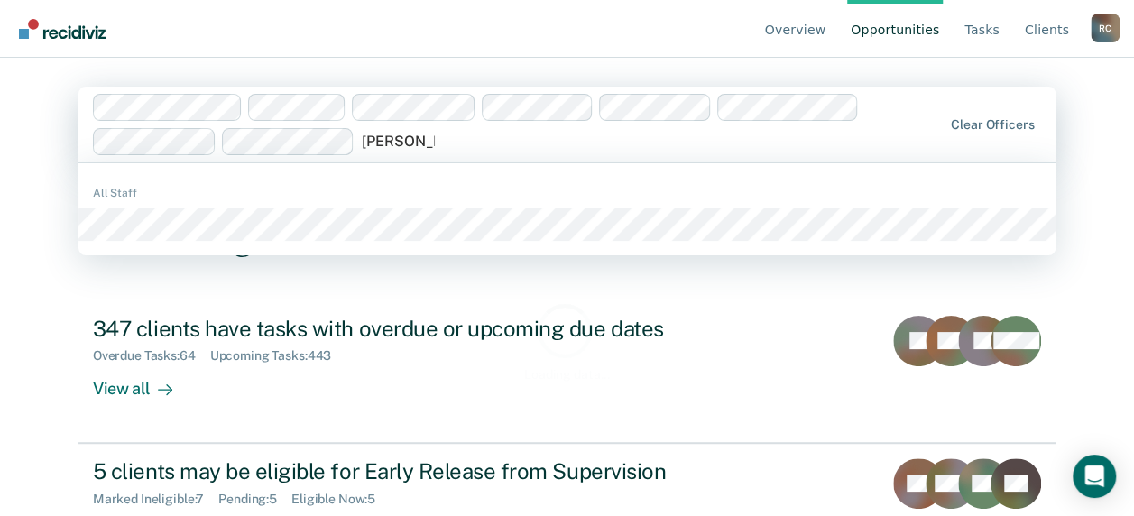
type input "[PERSON_NAME]"
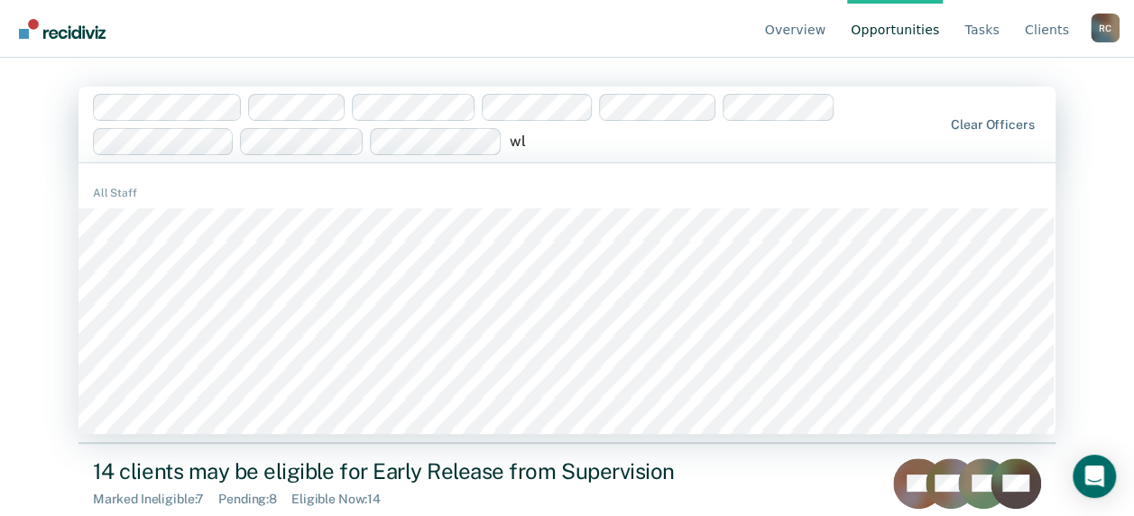
type input "w"
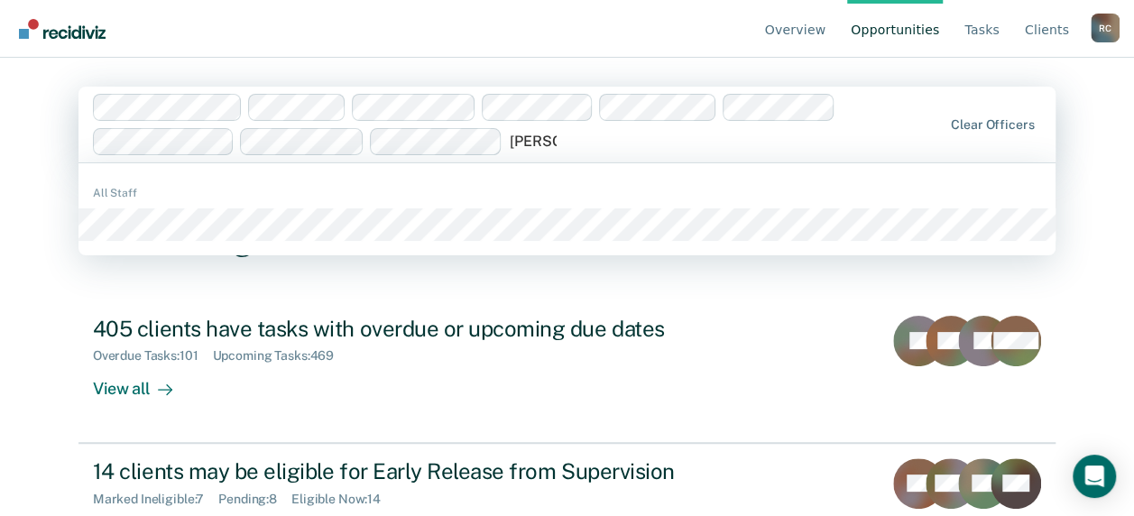
type input "[PERSON_NAME]"
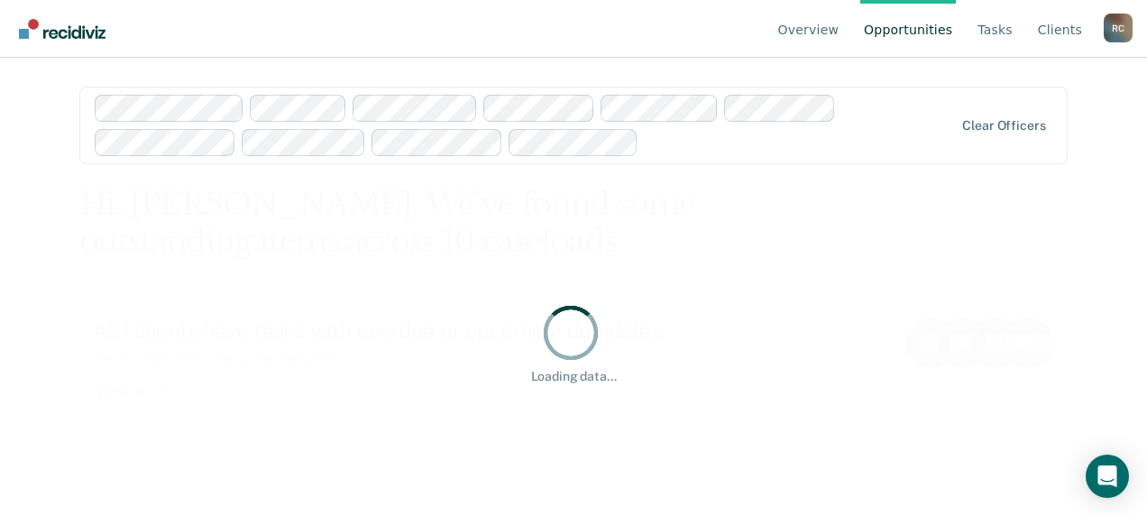
click at [664, 144] on div at bounding box center [800, 142] width 308 height 21
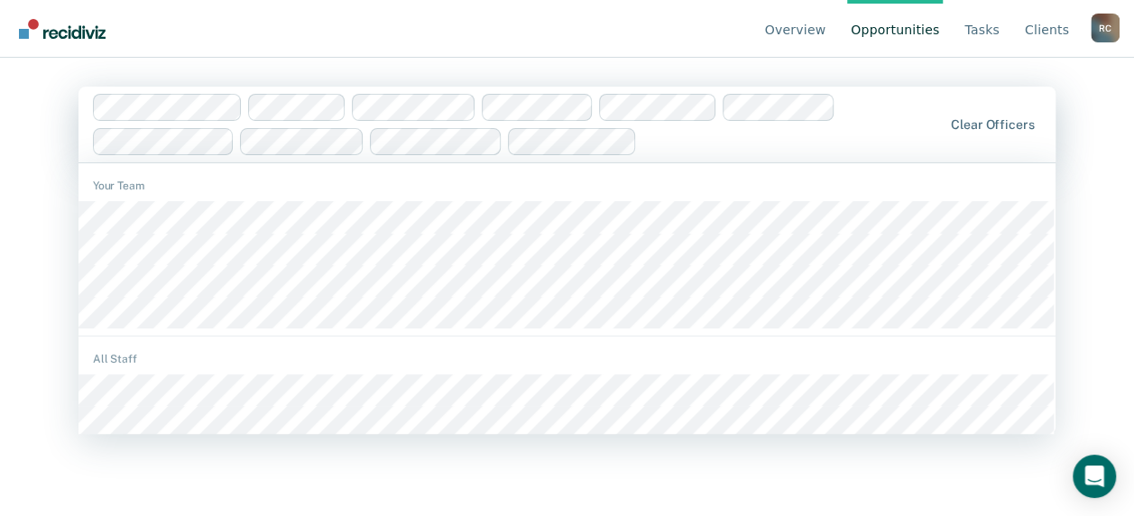
click at [664, 144] on div at bounding box center [793, 141] width 298 height 21
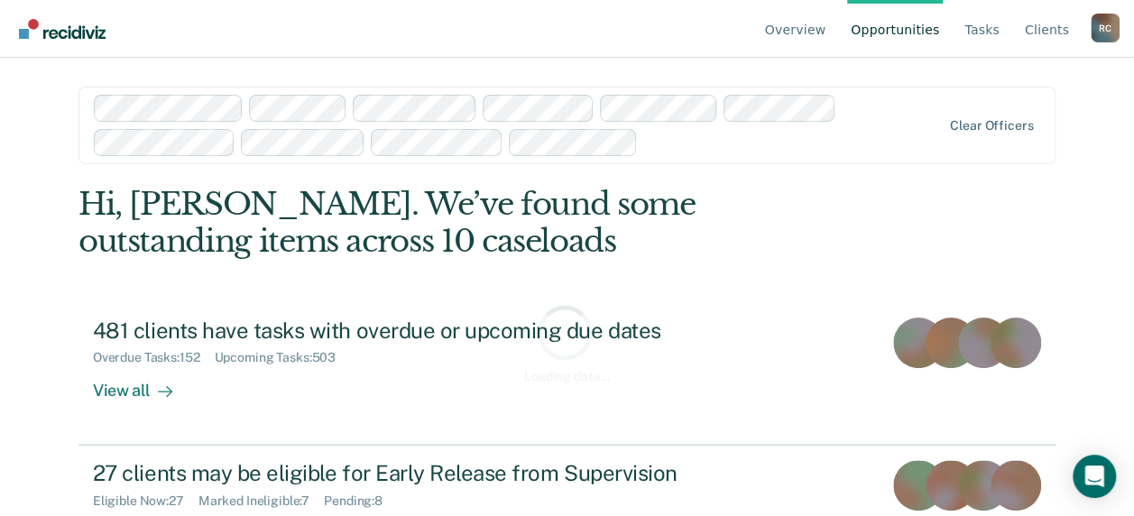
click at [664, 144] on div at bounding box center [793, 142] width 296 height 21
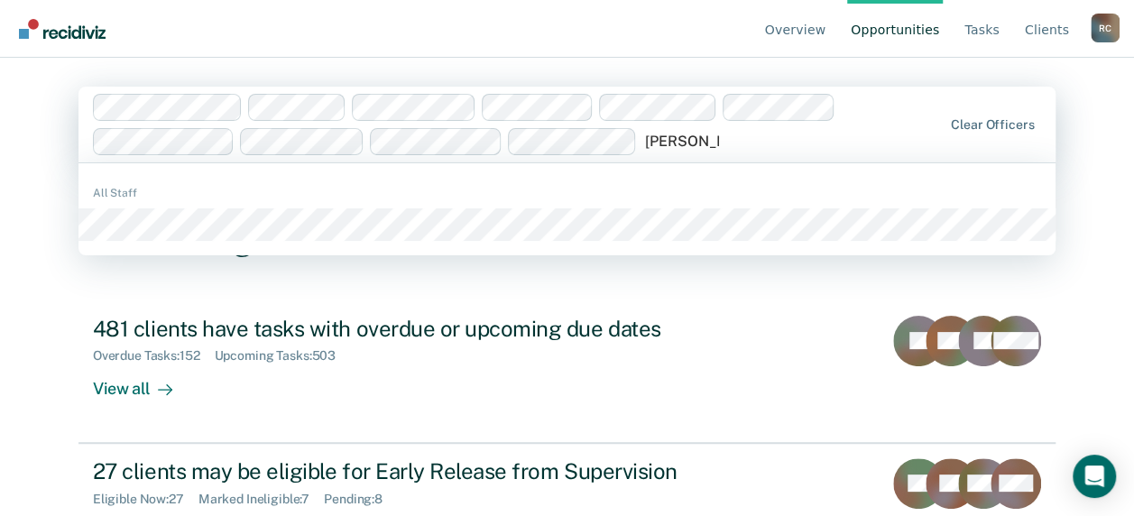
type input "[PERSON_NAME]"
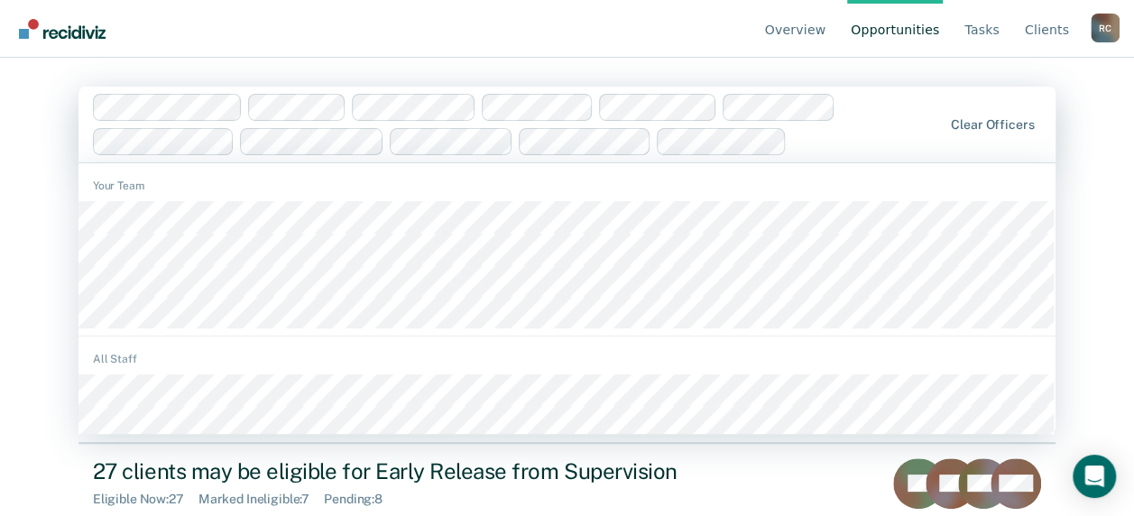
click at [799, 149] on div at bounding box center [868, 141] width 148 height 21
click at [814, 139] on div at bounding box center [868, 141] width 148 height 21
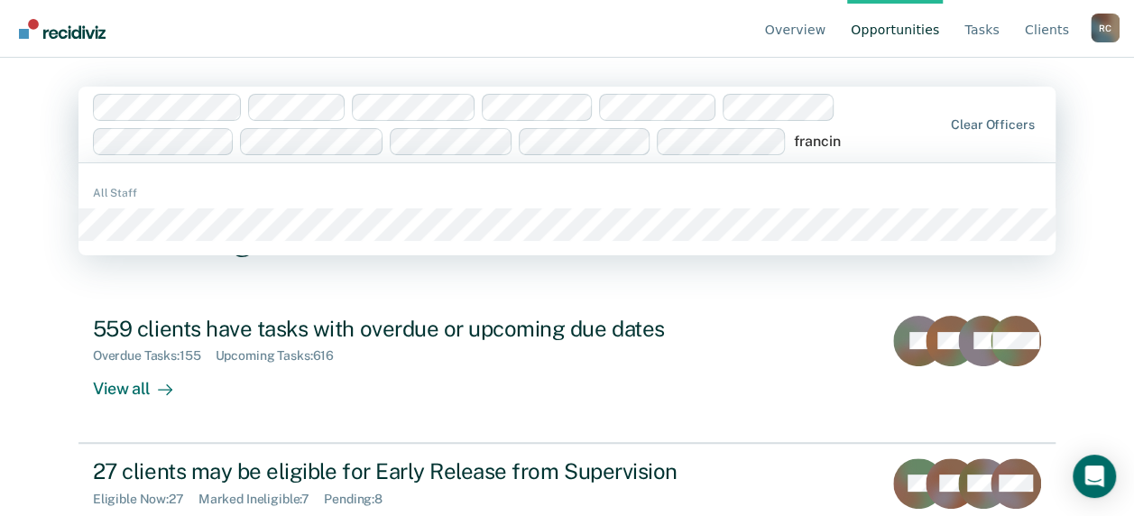
type input "[PERSON_NAME]"
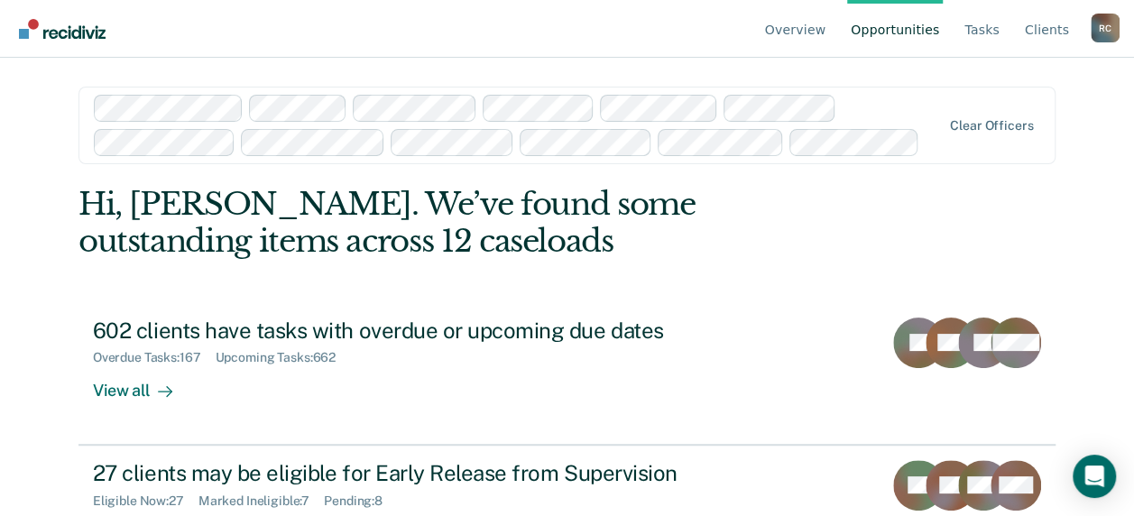
click at [937, 146] on div at bounding box center [933, 142] width 14 height 21
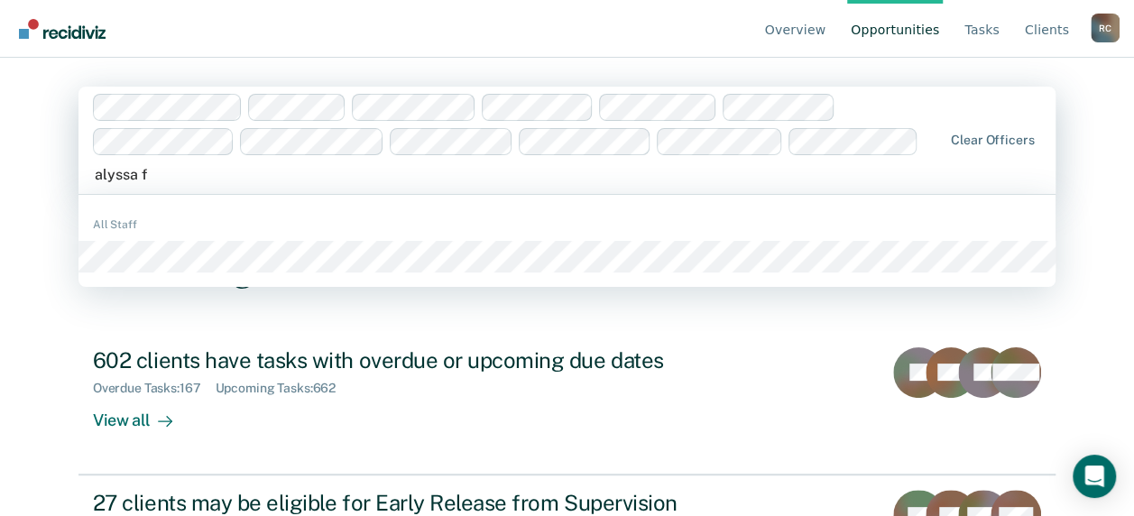
type input "alyssa fl"
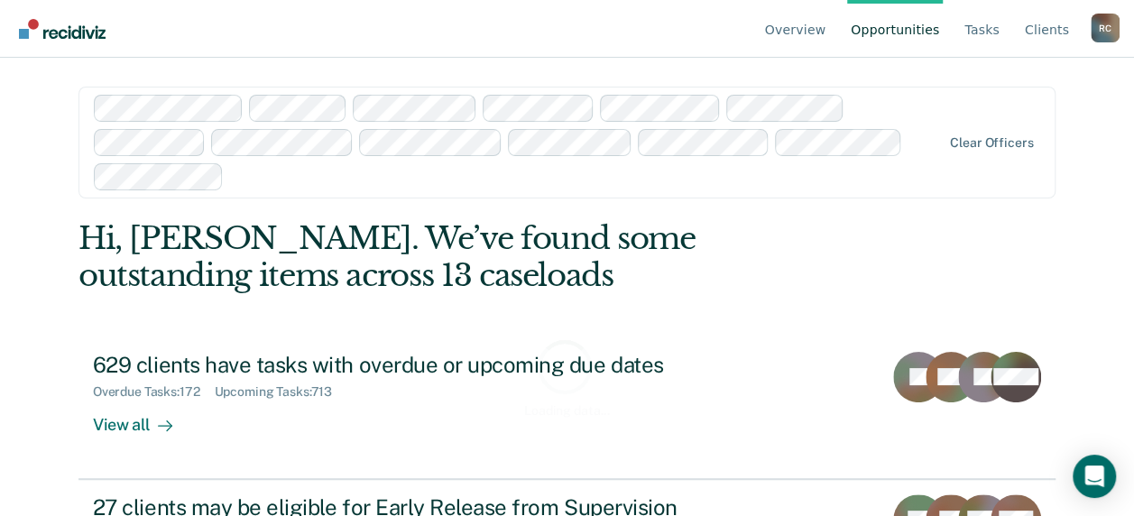
click at [249, 182] on div at bounding box center [586, 176] width 710 height 21
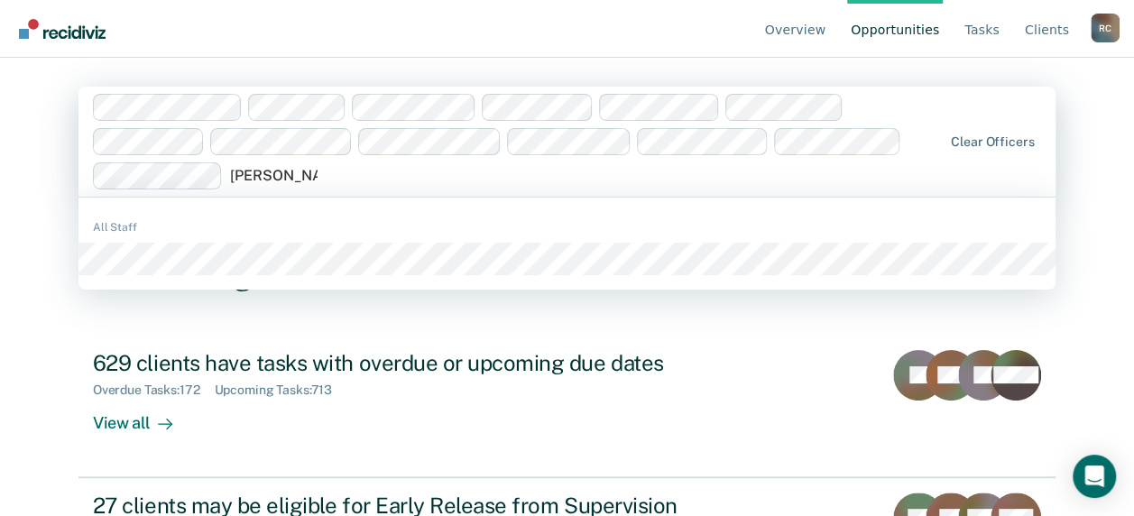
type input "[PERSON_NAME]"
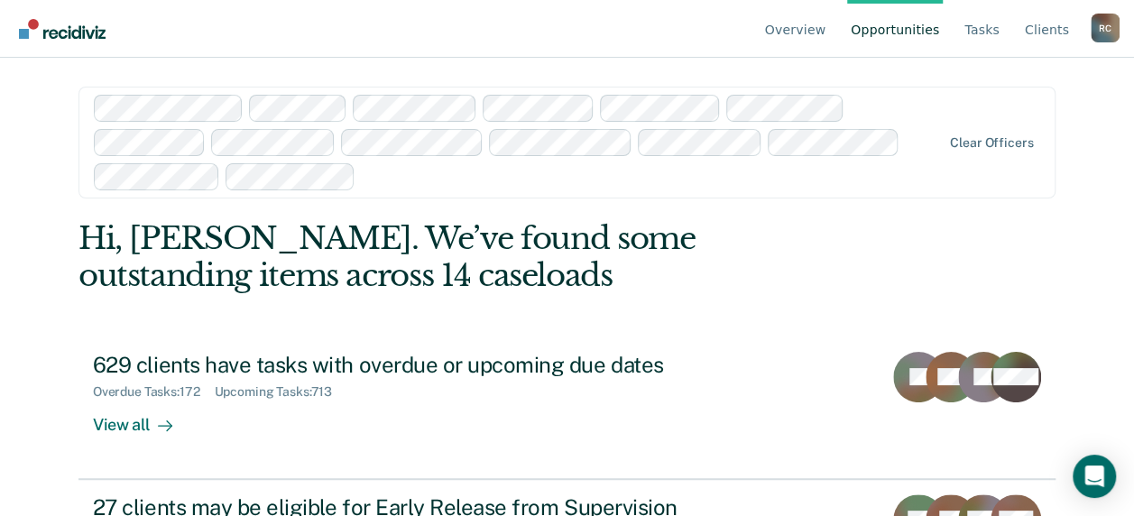
click at [391, 184] on div at bounding box center [652, 176] width 578 height 21
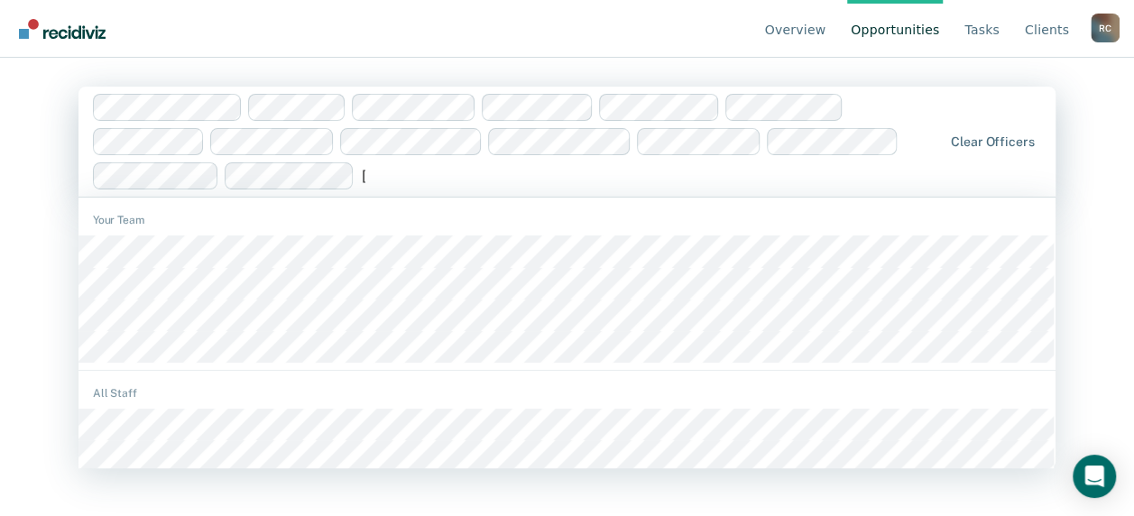
type input "arianna"
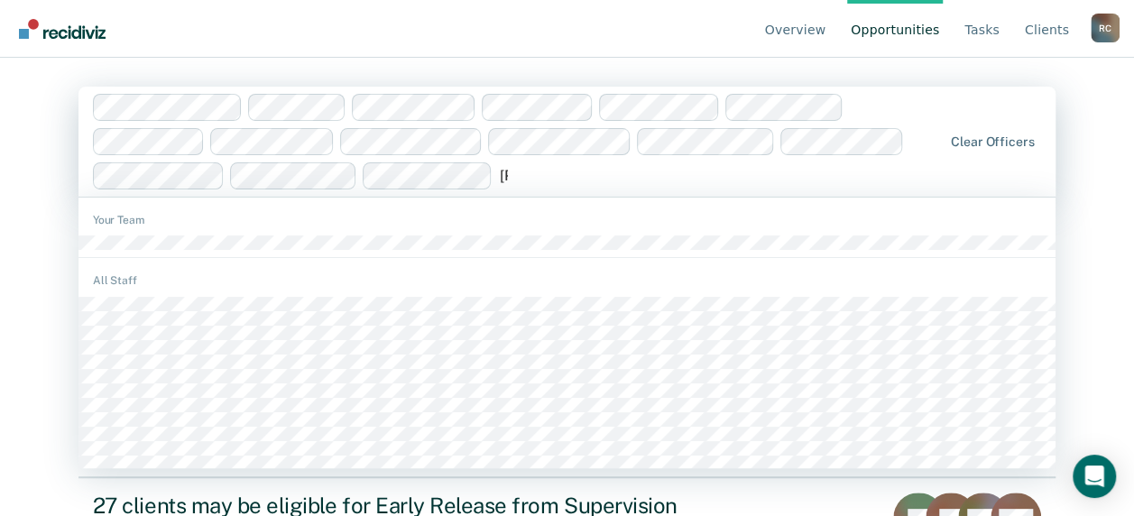
type input "teresit"
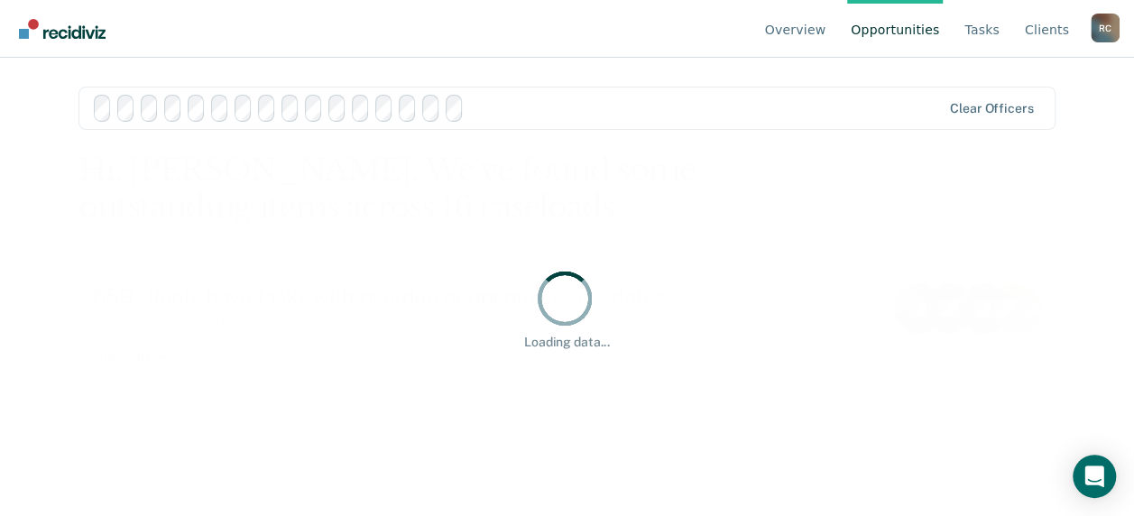
click at [671, 118] on div at bounding box center [706, 107] width 470 height 21
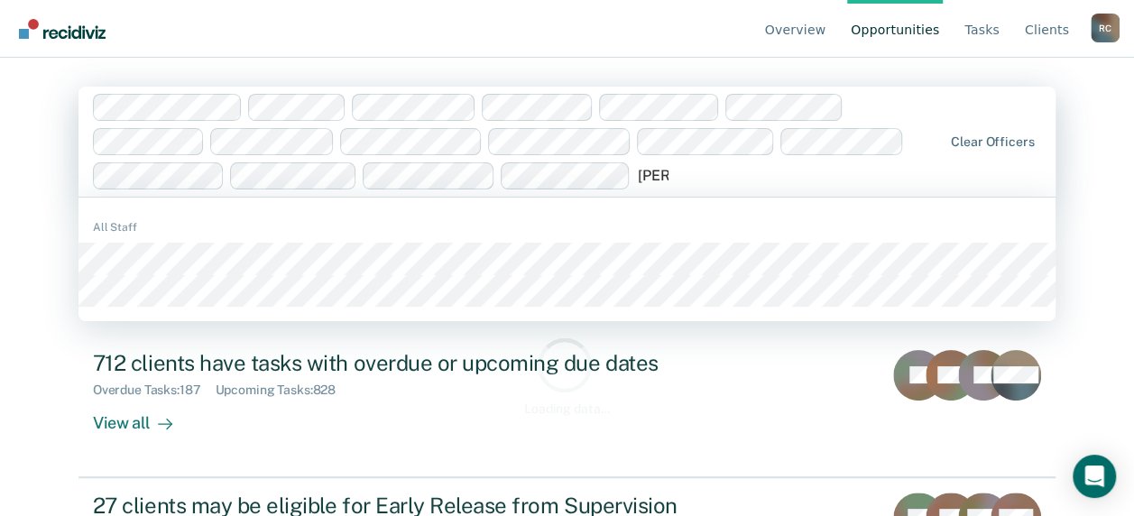
type input "[PERSON_NAME]"
click at [161, 287] on div "Hi, [PERSON_NAME]. We’ve found some outstanding items across 16 caseloads" at bounding box center [469, 255] width 782 height 74
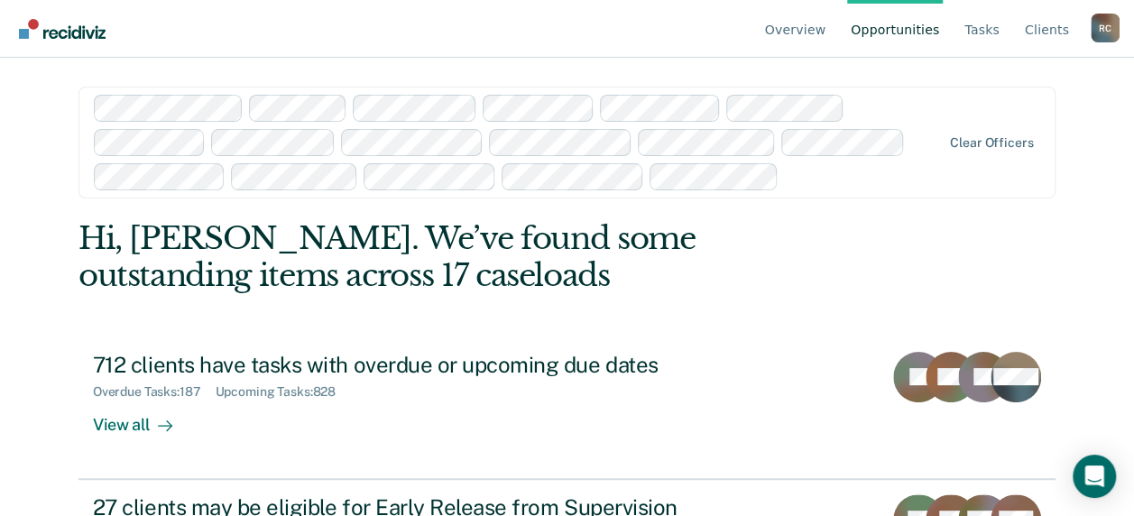
click at [804, 180] on div at bounding box center [863, 176] width 155 height 21
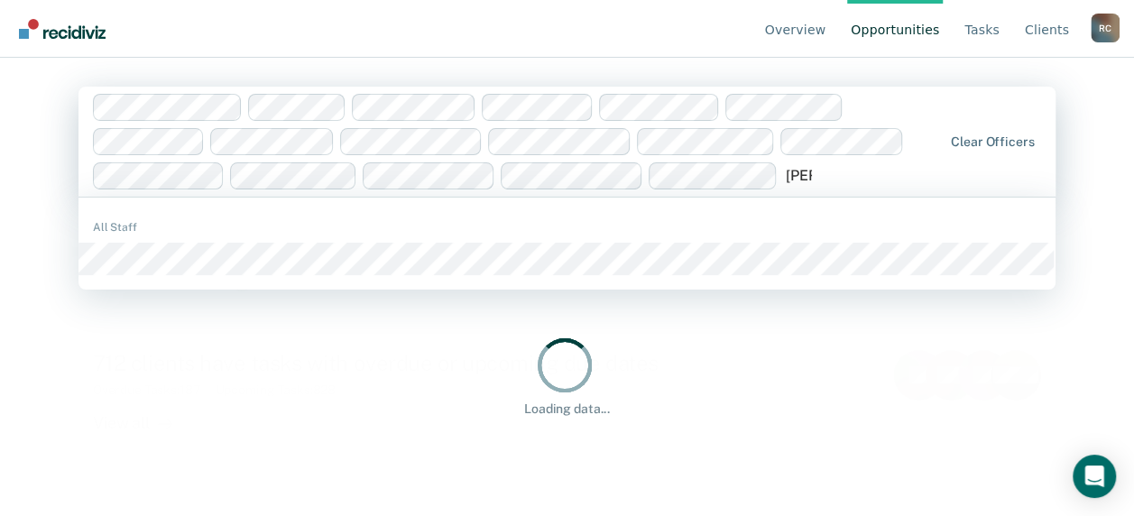
type input "[PERSON_NAME]"
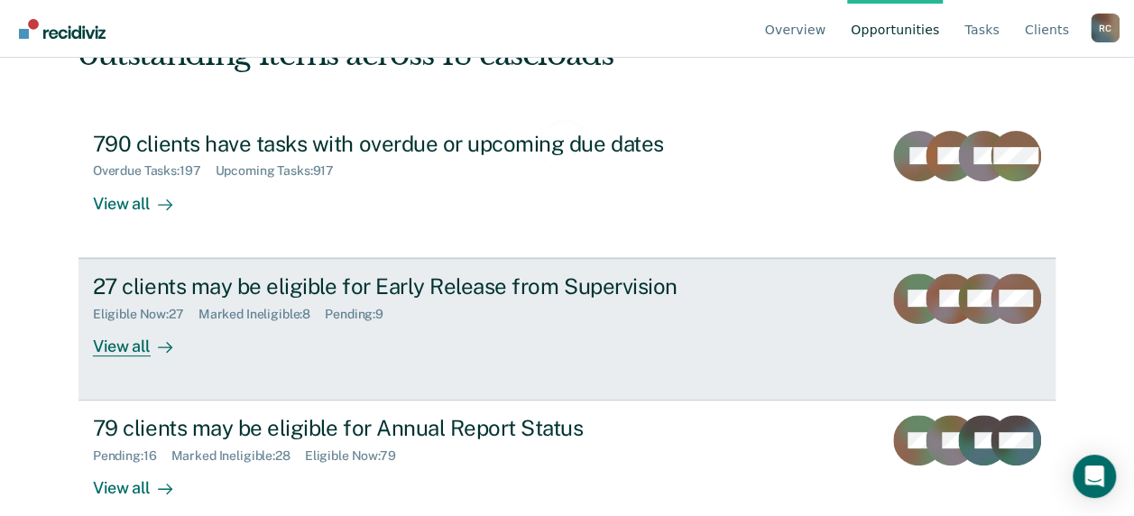
scroll to position [245, 0]
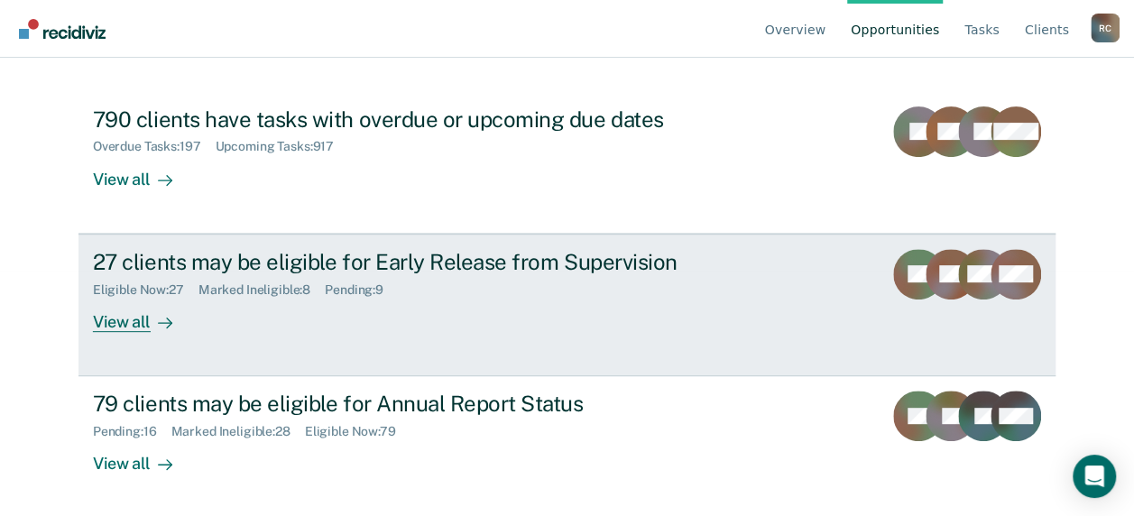
click at [115, 323] on div "View all" at bounding box center [143, 314] width 101 height 35
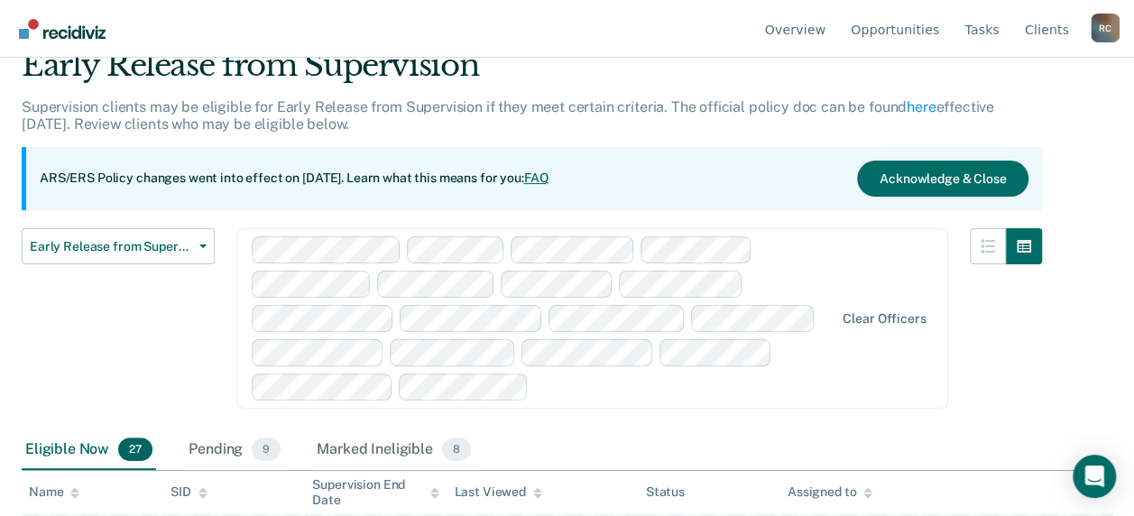
scroll to position [180, 0]
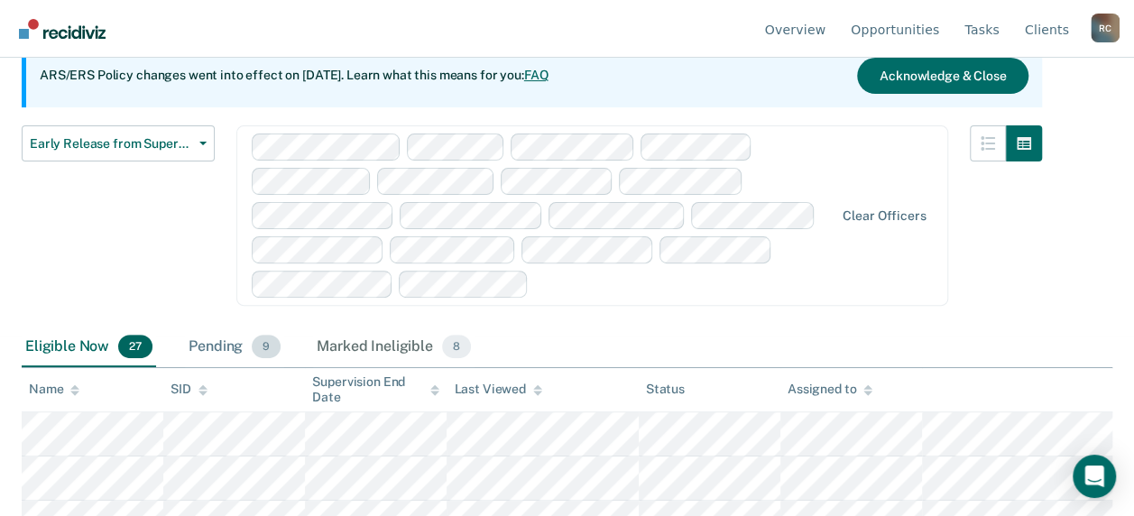
click at [206, 346] on div "Pending 9" at bounding box center [234, 347] width 99 height 40
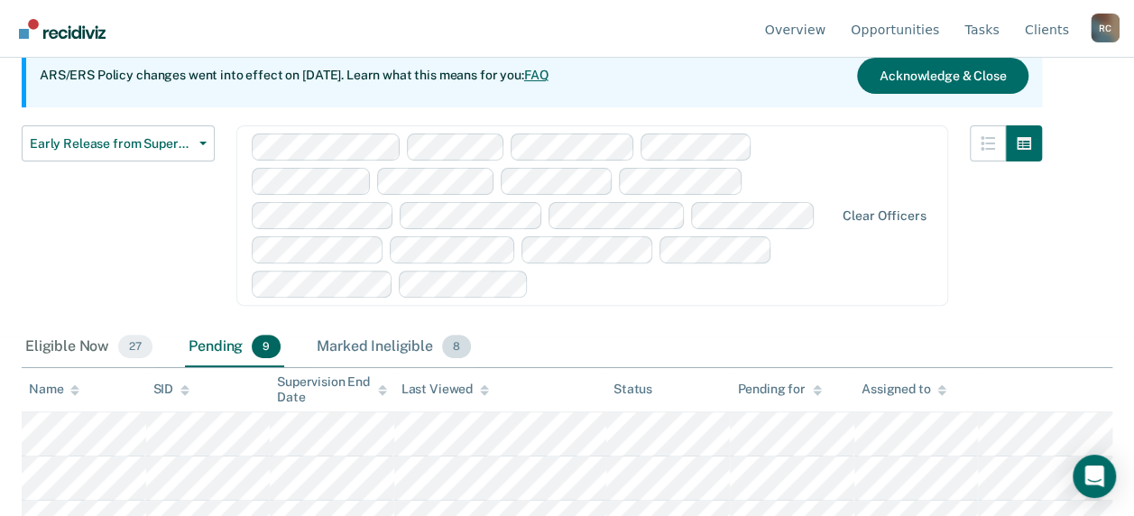
click at [382, 346] on div "Marked Ineligible 8" at bounding box center [393, 347] width 161 height 40
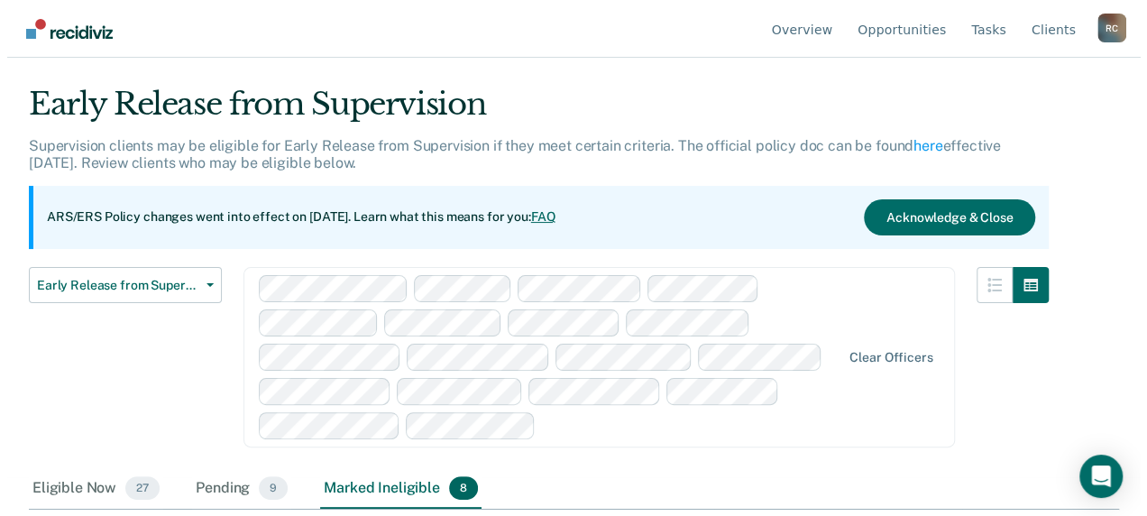
scroll to position [0, 0]
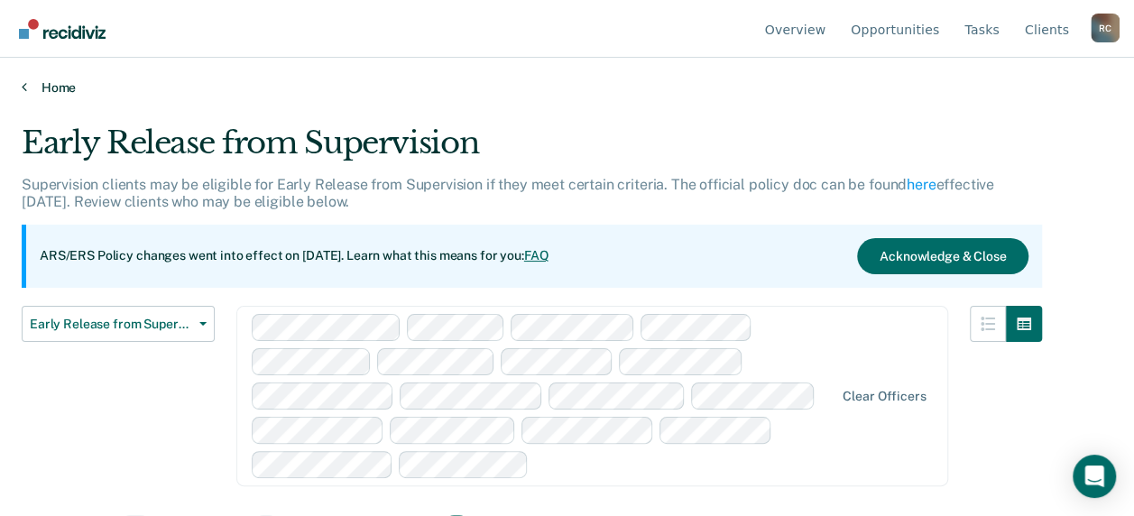
click at [51, 83] on link "Home" at bounding box center [567, 87] width 1091 height 16
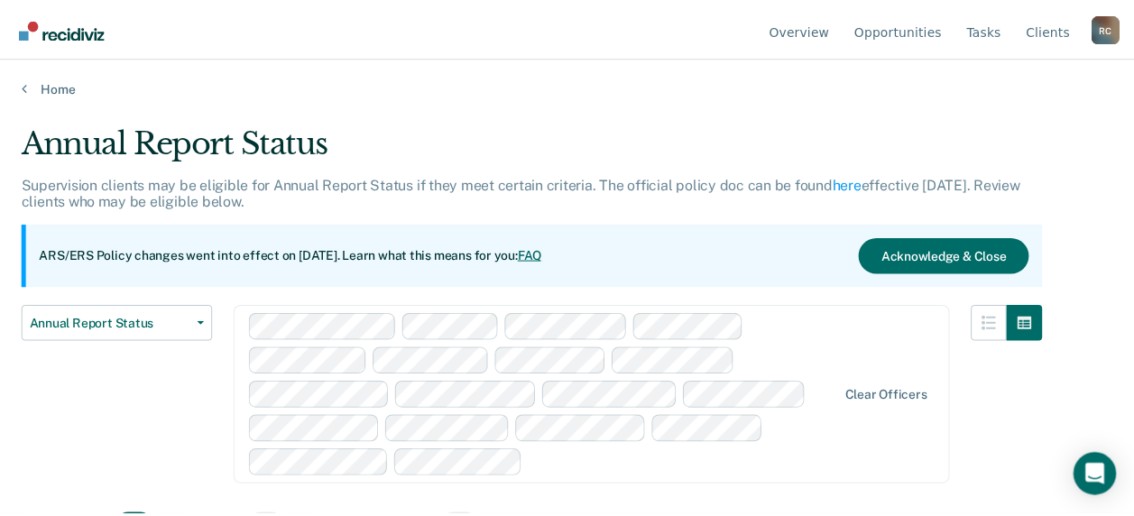
scroll to position [361, 0]
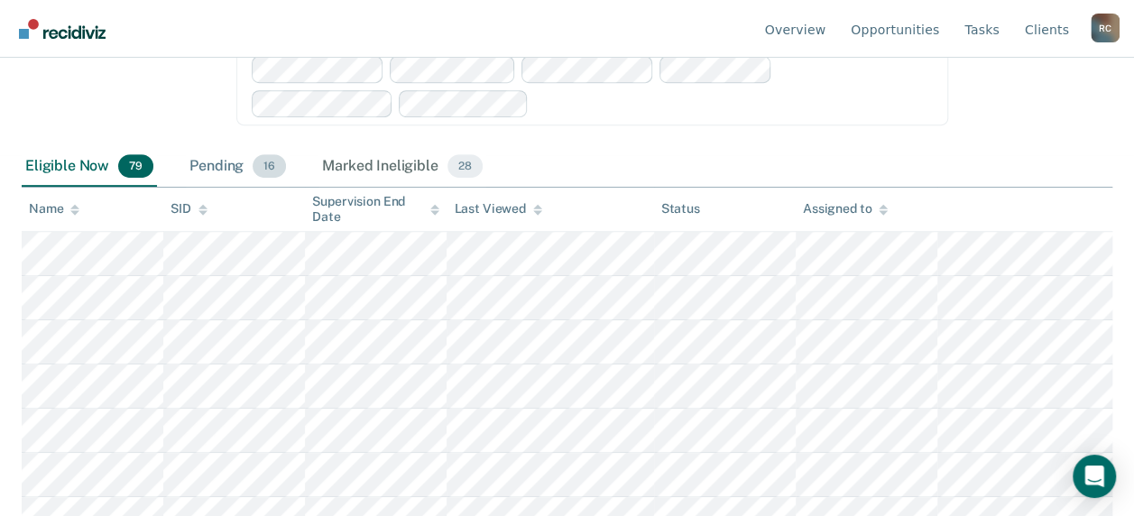
click at [206, 164] on div "Pending 16" at bounding box center [238, 167] width 104 height 40
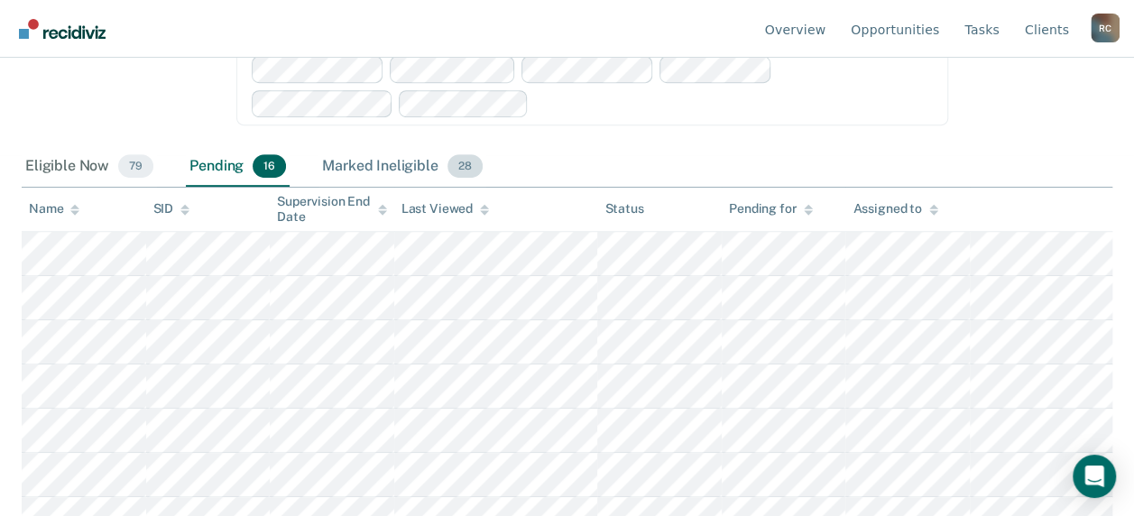
click at [375, 164] on div "Marked Ineligible 28" at bounding box center [401, 167] width 167 height 40
